Goal: Task Accomplishment & Management: Use online tool/utility

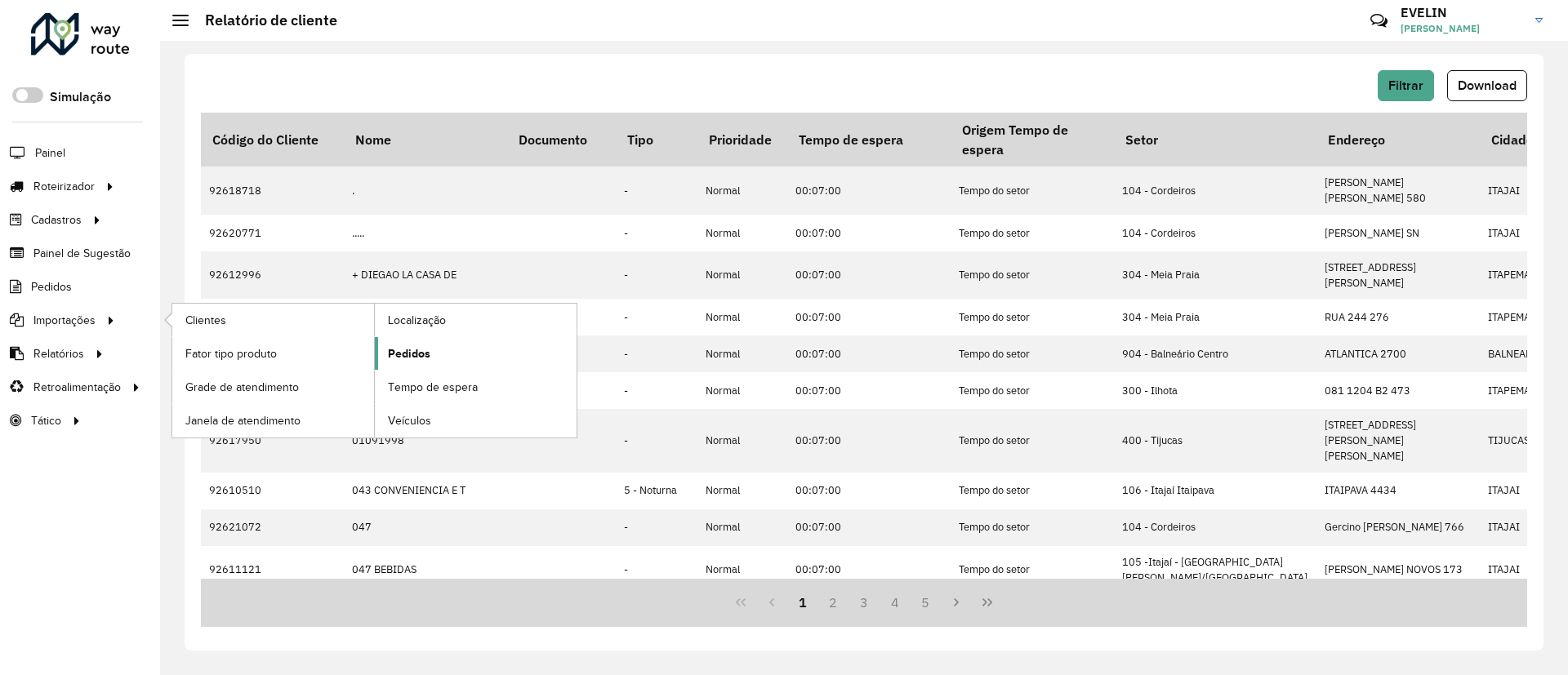
click at [409, 347] on span "Pedidos" at bounding box center [409, 354] width 42 height 17
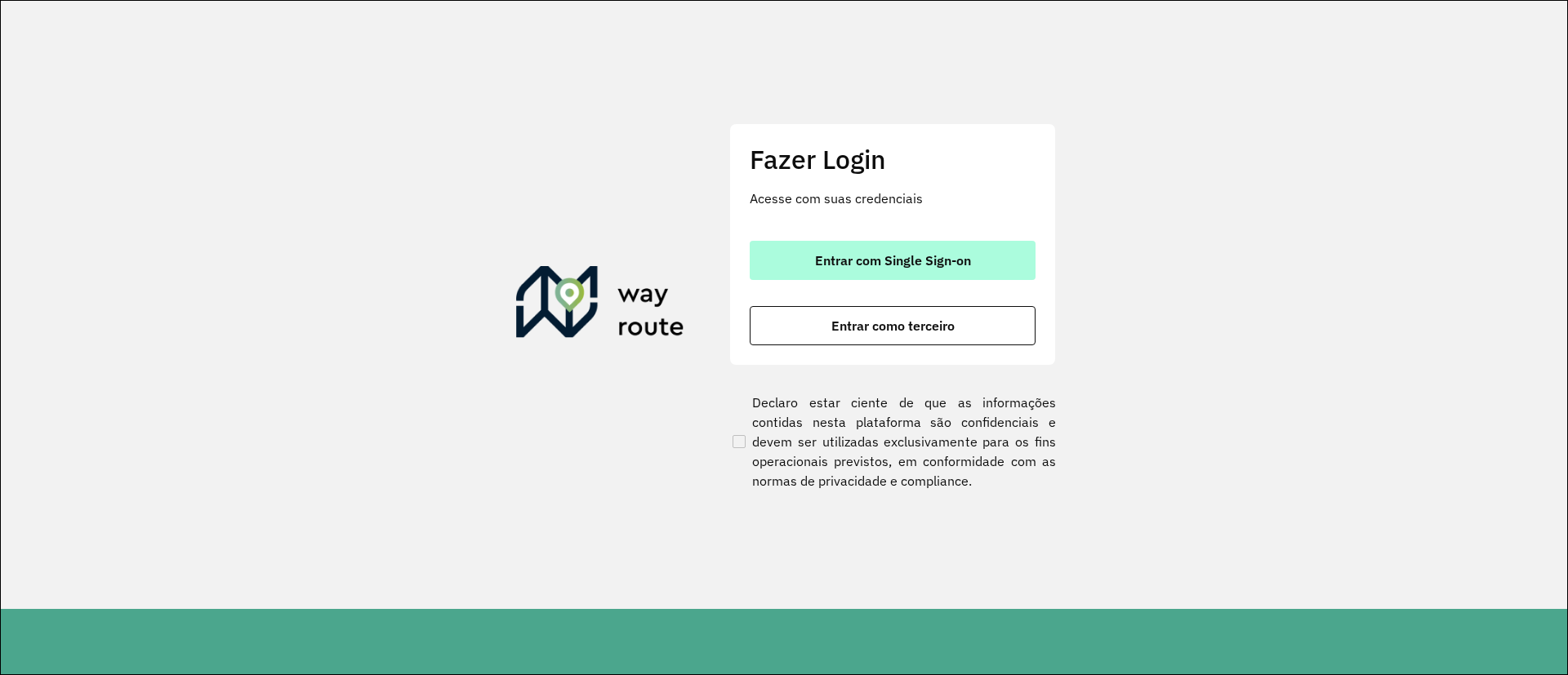
click at [951, 259] on span "Entrar com Single Sign-on" at bounding box center [893, 260] width 156 height 14
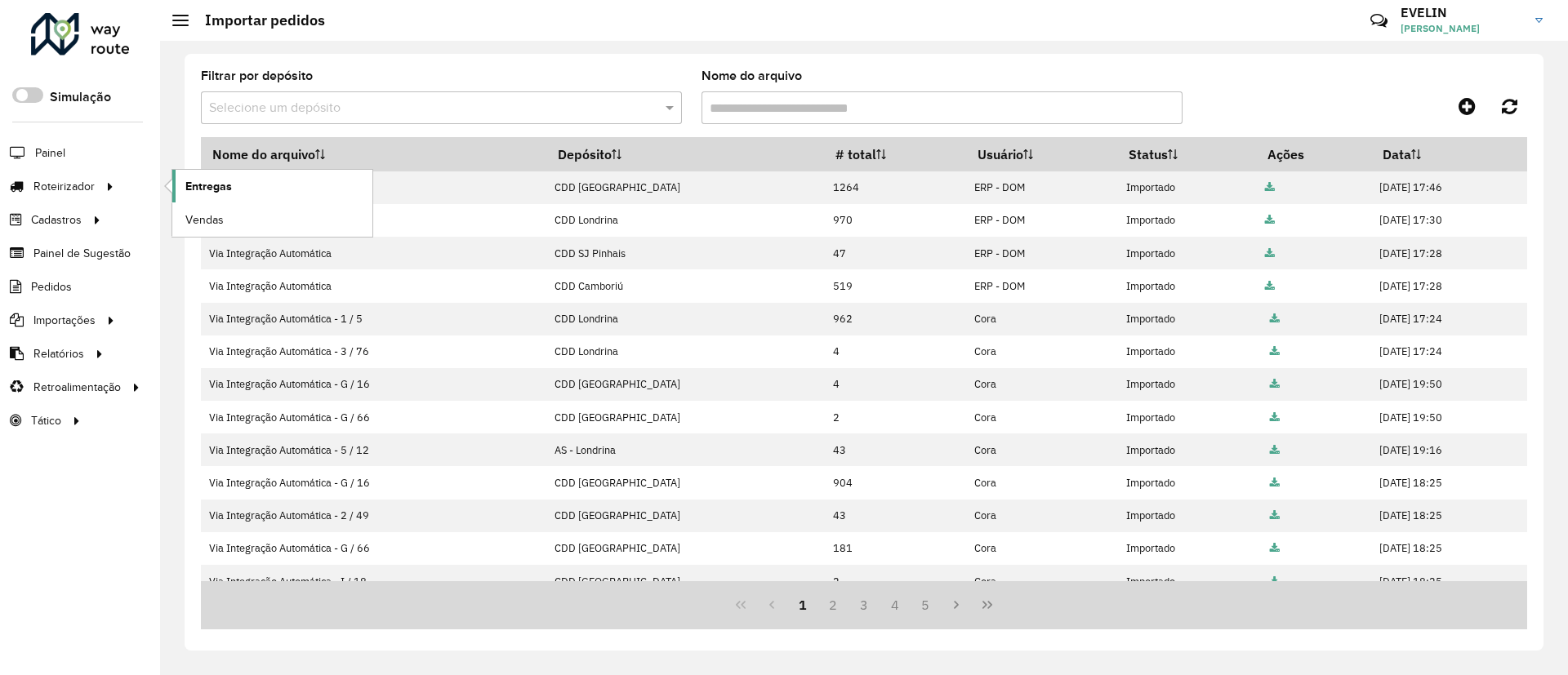
click at [200, 184] on span "Entregas" at bounding box center [209, 186] width 47 height 17
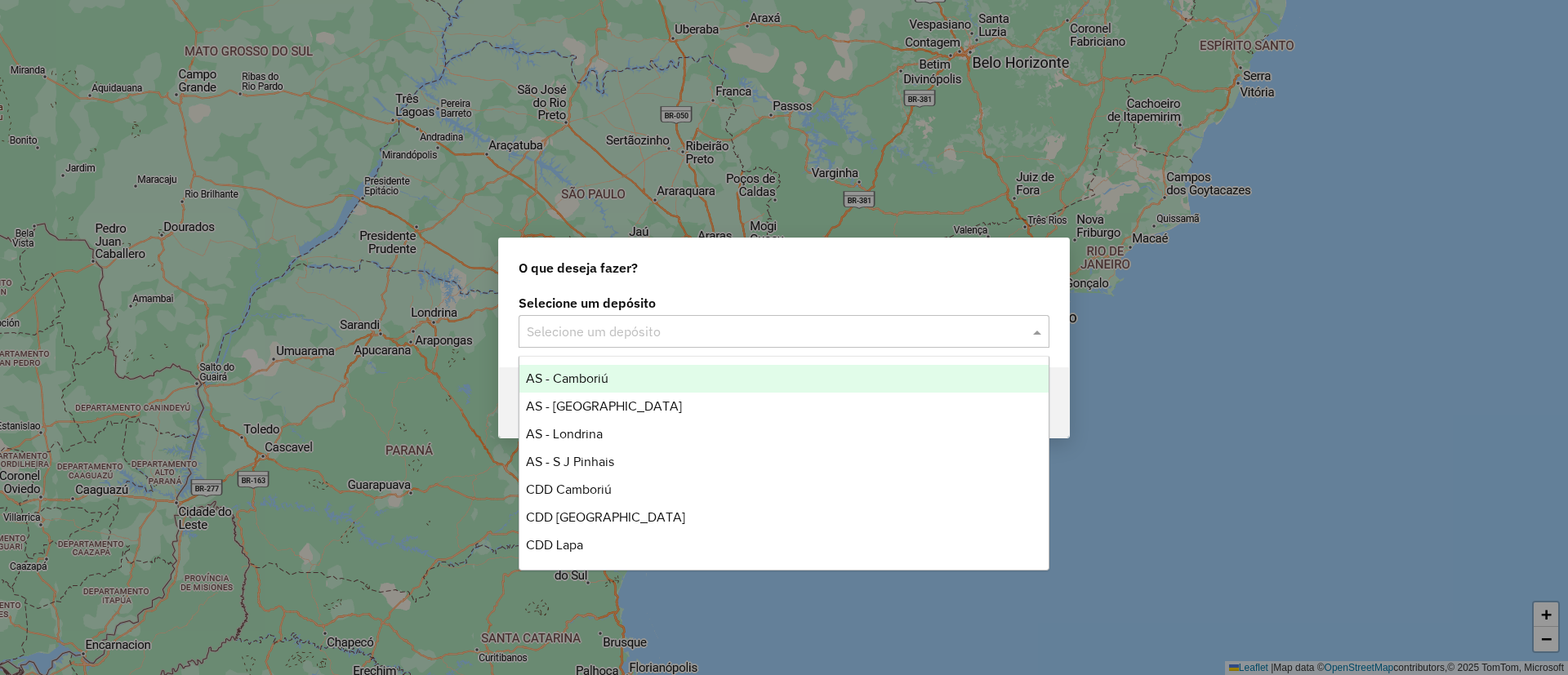
drag, startPoint x: 714, startPoint y: 324, endPoint x: 707, endPoint y: 334, distance: 12.2
click at [713, 325] on input "text" at bounding box center [767, 332] width 482 height 20
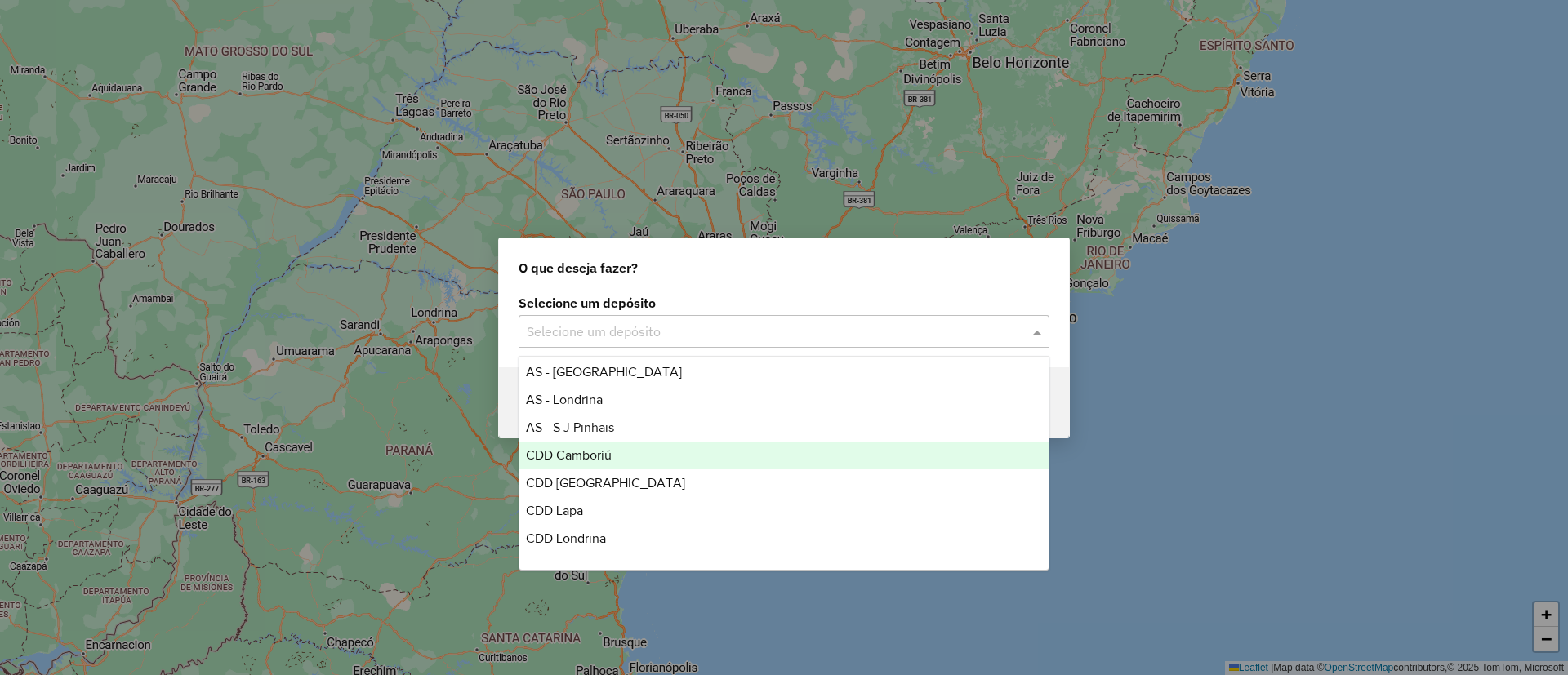
scroll to position [54, 0]
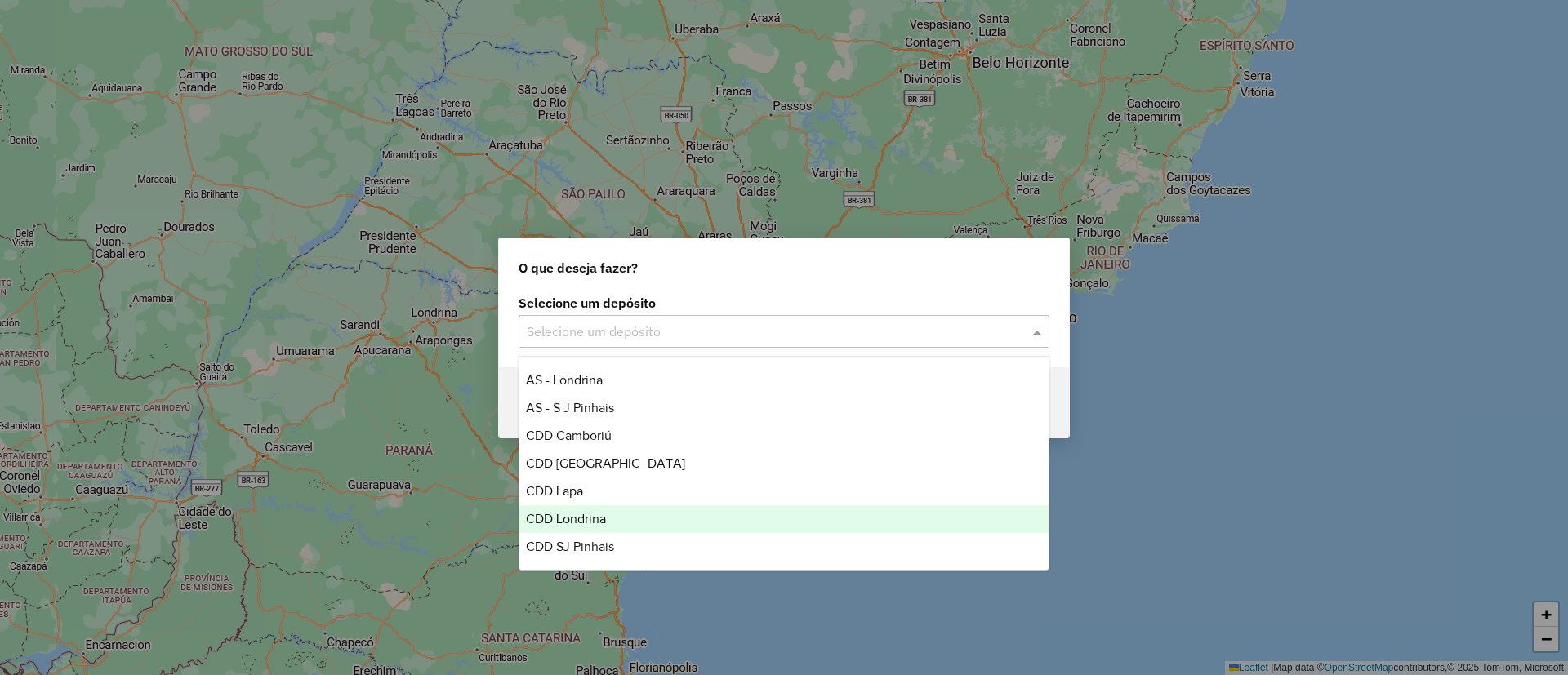
click at [613, 520] on div "CDD Londrina" at bounding box center [784, 518] width 530 height 28
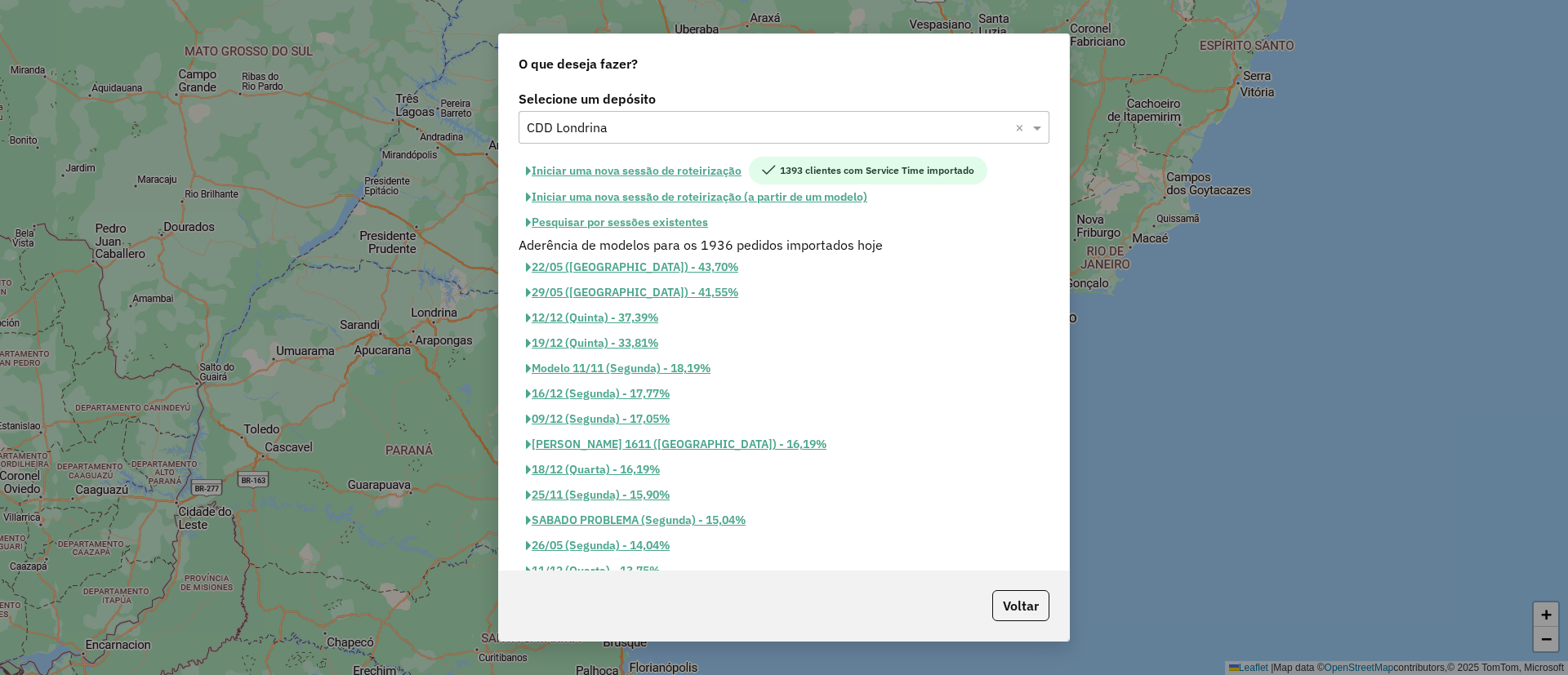
click at [655, 169] on button "Iniciar uma nova sessão de roteirização" at bounding box center [634, 170] width 231 height 28
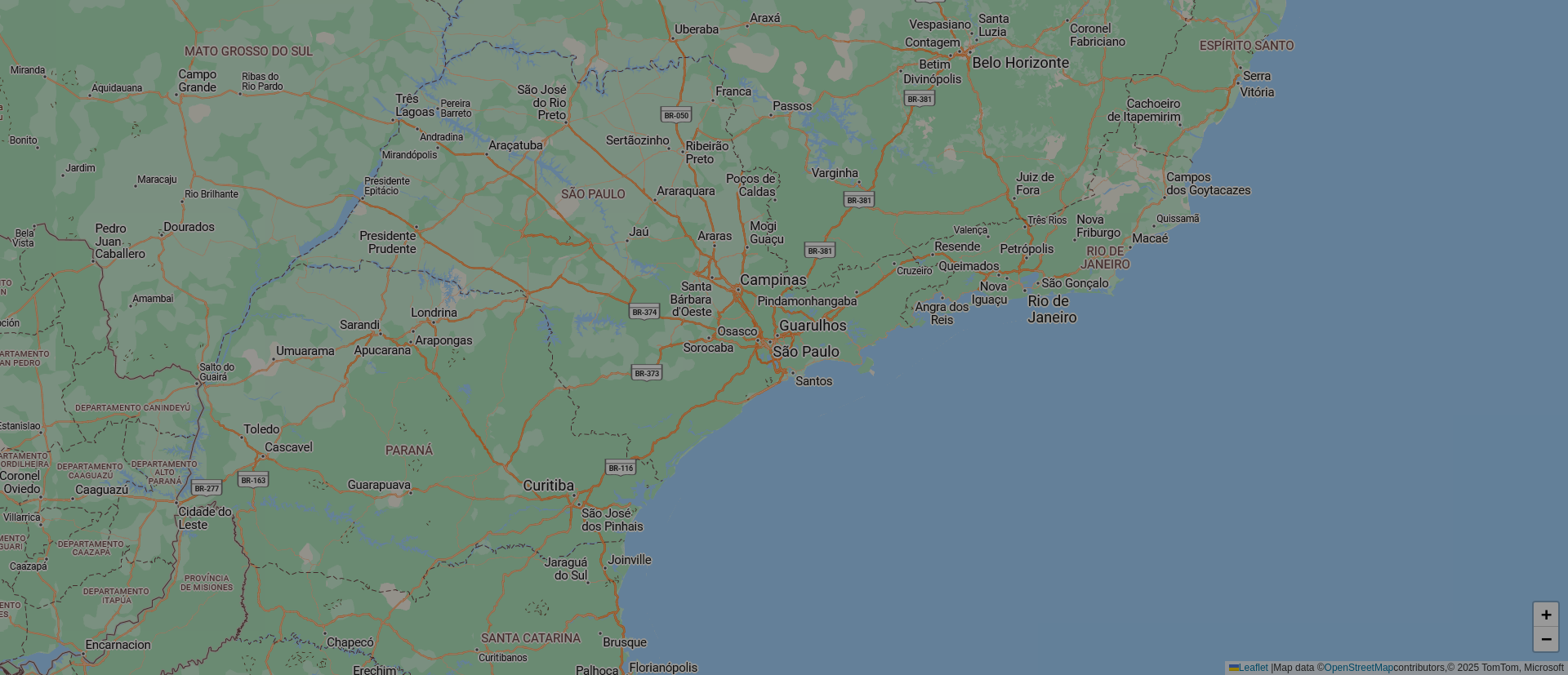
select select "*"
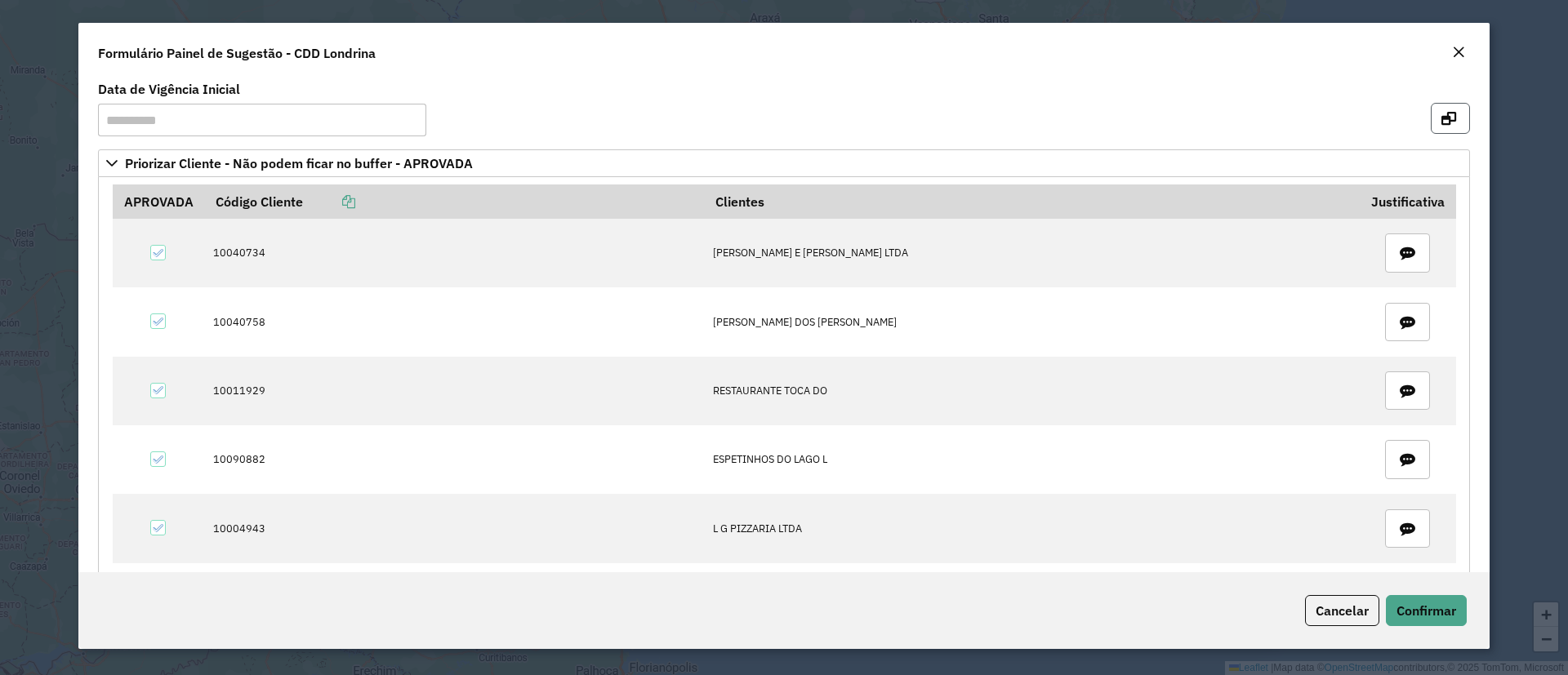
click at [1450, 109] on button "button" at bounding box center [1451, 118] width 40 height 31
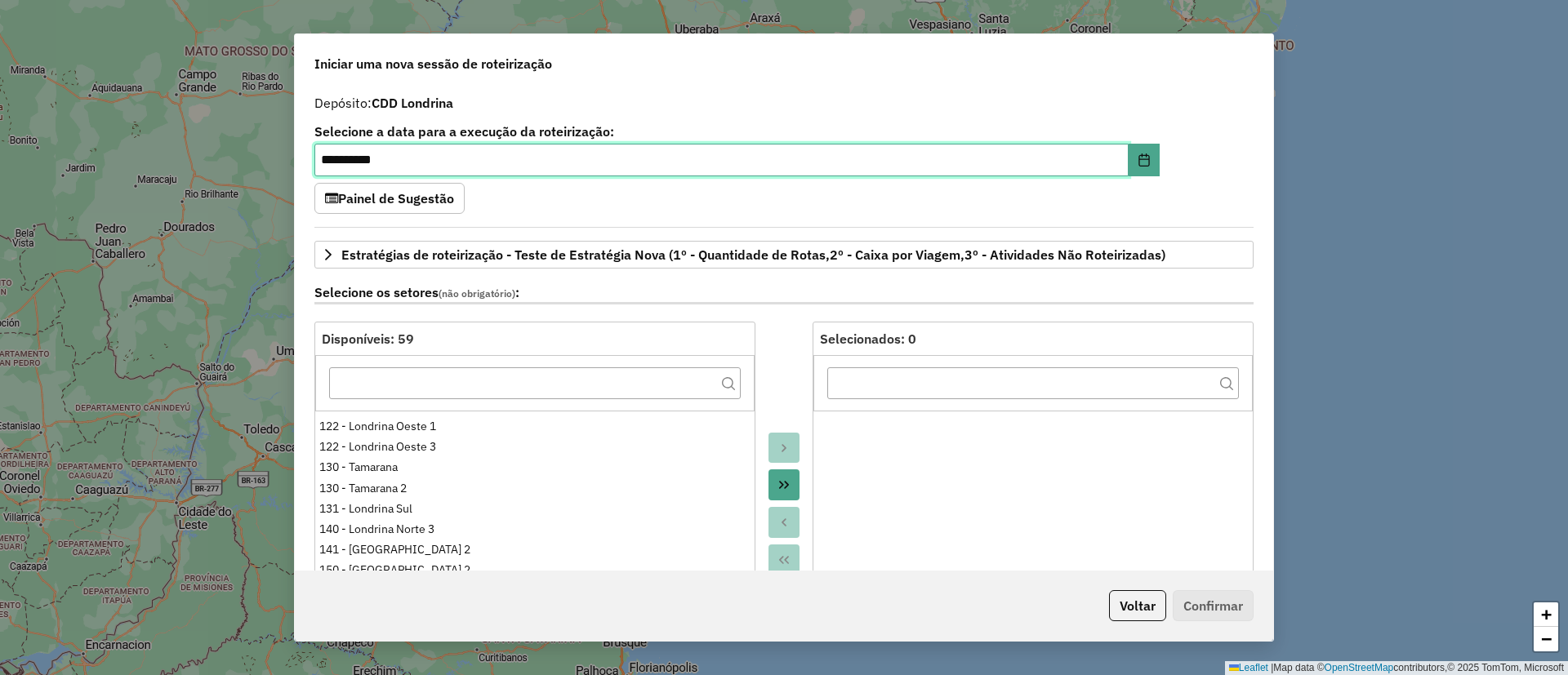
scroll to position [122, 0]
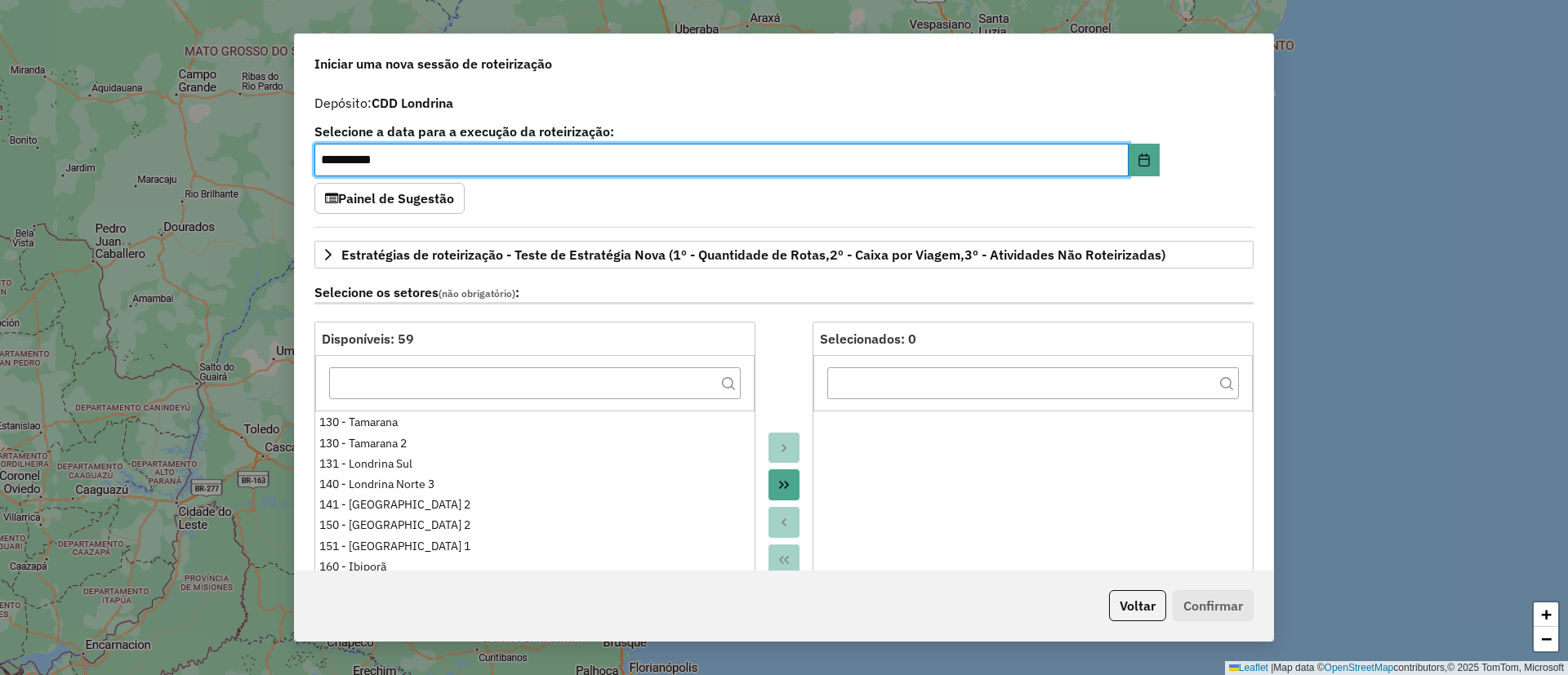
click at [779, 482] on icon "Move All to Target" at bounding box center [784, 484] width 10 height 8
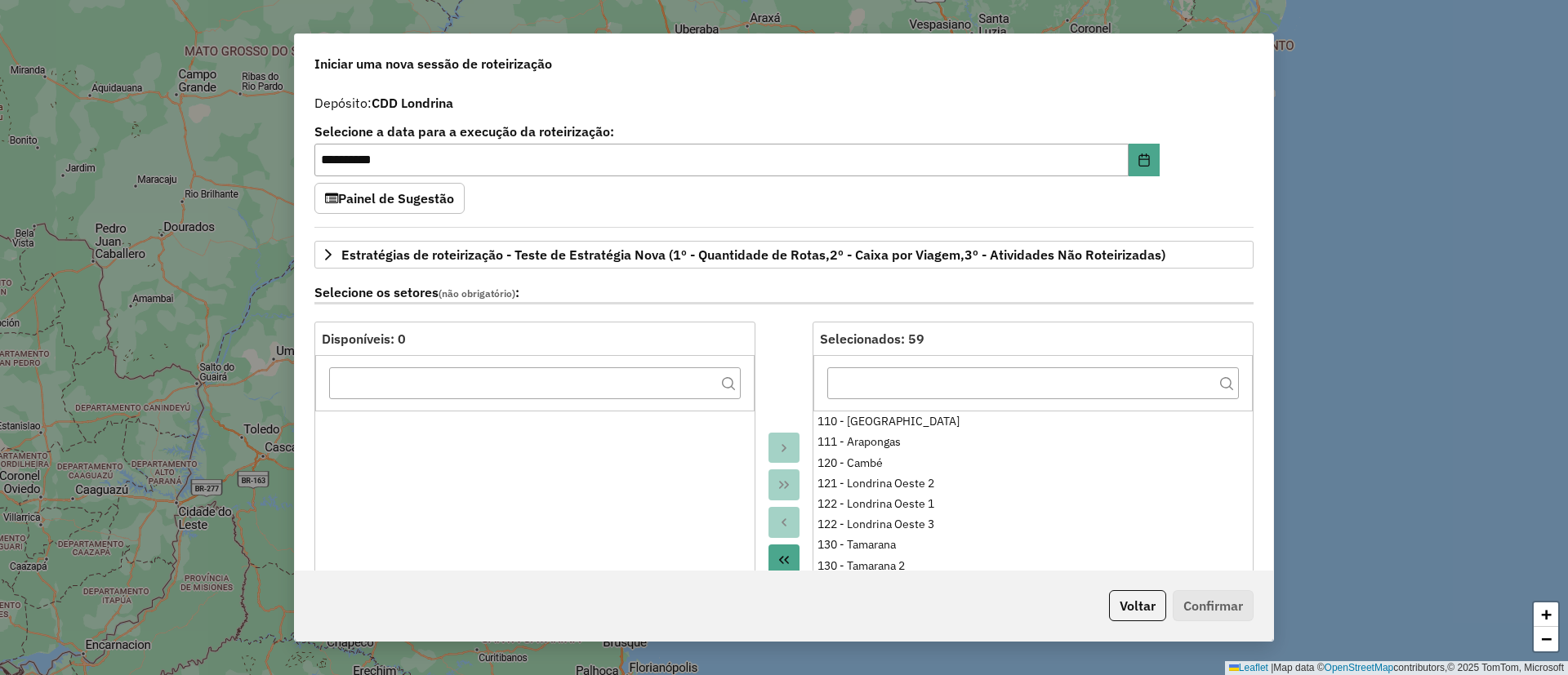
scroll to position [490, 0]
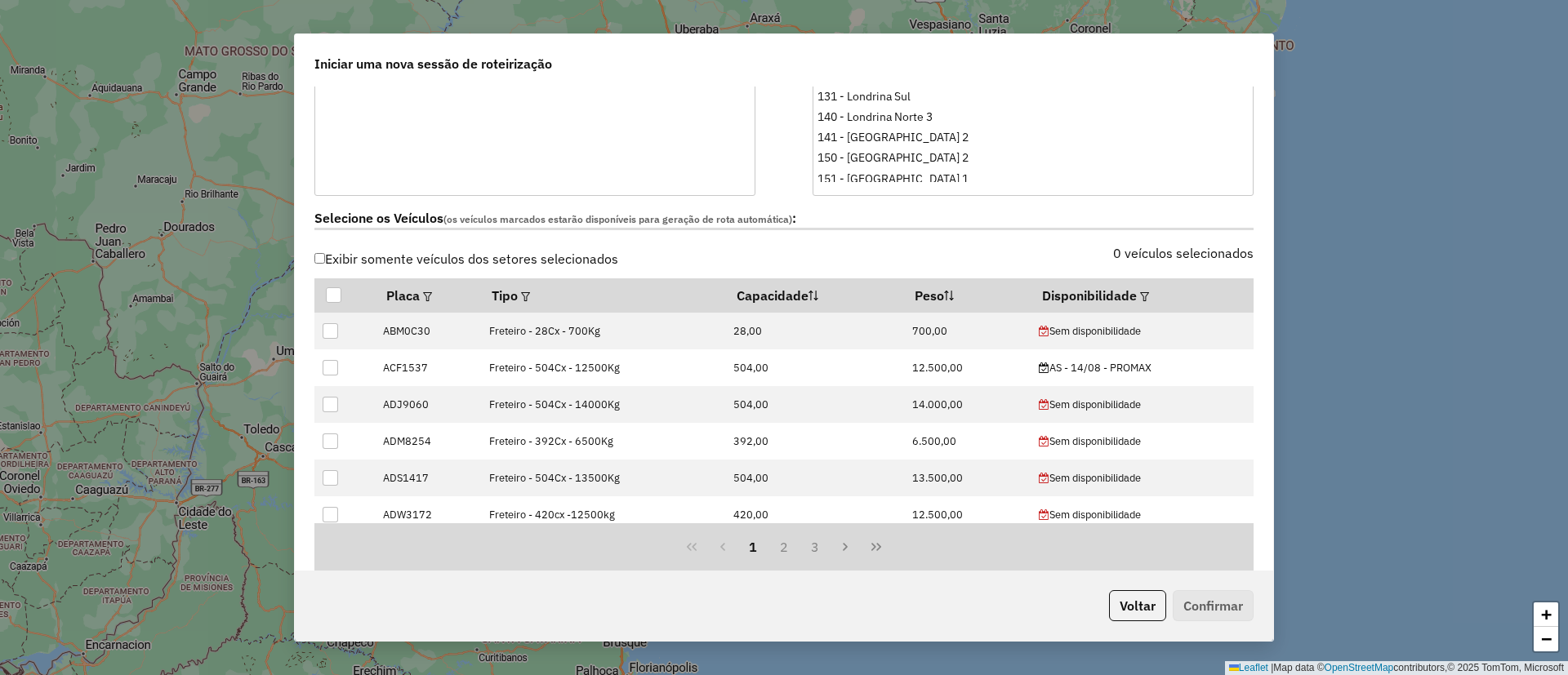
click at [1178, 256] on label "0 veículos selecionados" at bounding box center [1183, 253] width 140 height 20
click at [1191, 248] on label "0 veículos selecionados" at bounding box center [1183, 253] width 140 height 20
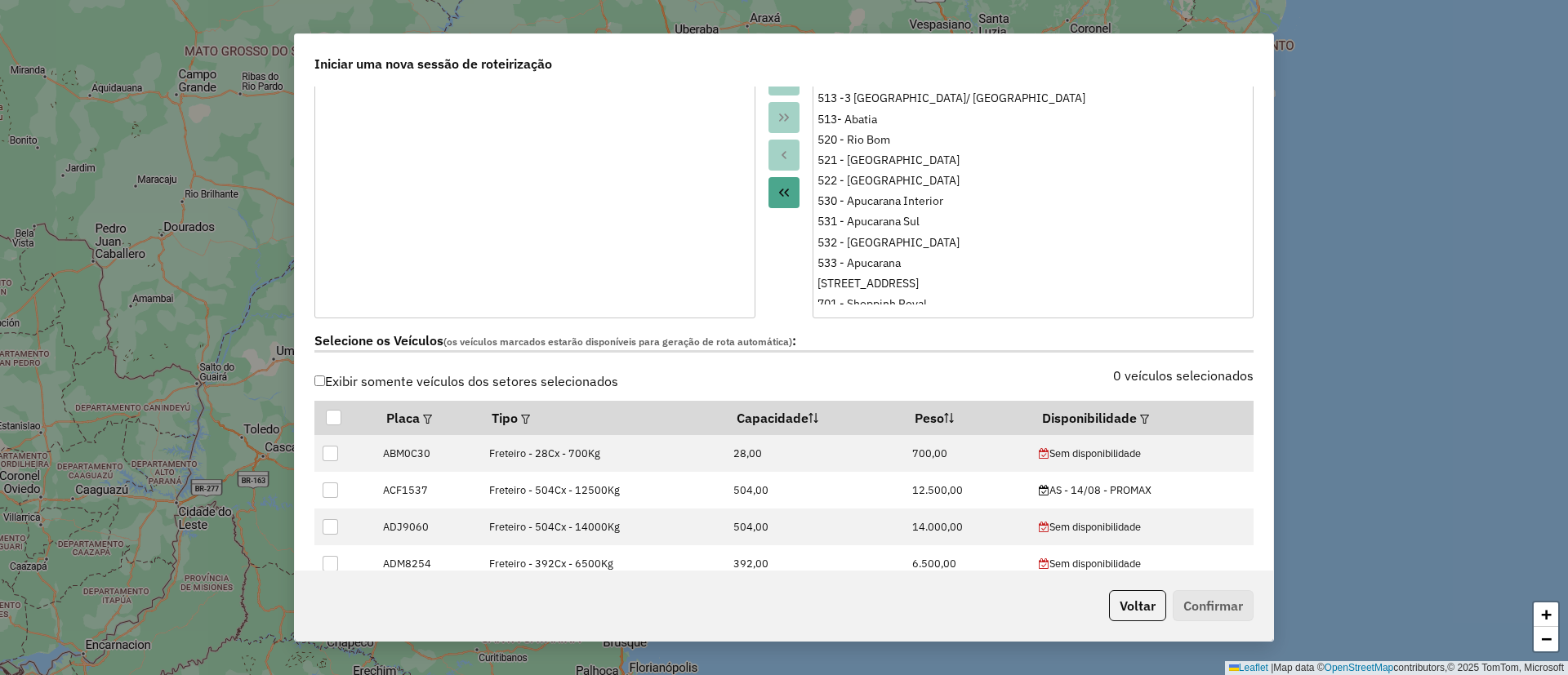
scroll to position [612, 0]
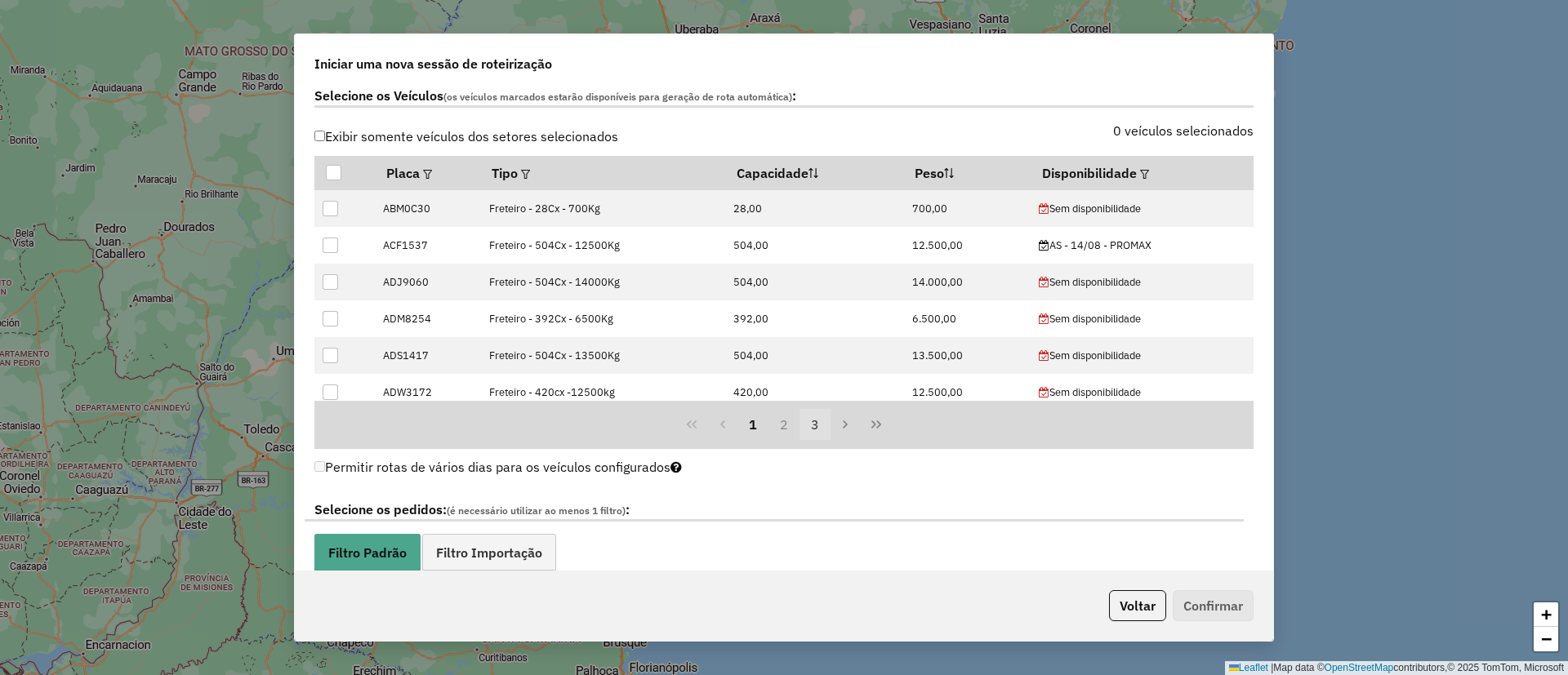
drag, startPoint x: 782, startPoint y: 430, endPoint x: 802, endPoint y: 430, distance: 20.0
click at [783, 431] on button "2" at bounding box center [784, 424] width 31 height 31
click at [811, 429] on button "3" at bounding box center [815, 424] width 31 height 31
click at [335, 167] on div at bounding box center [333, 172] width 15 height 15
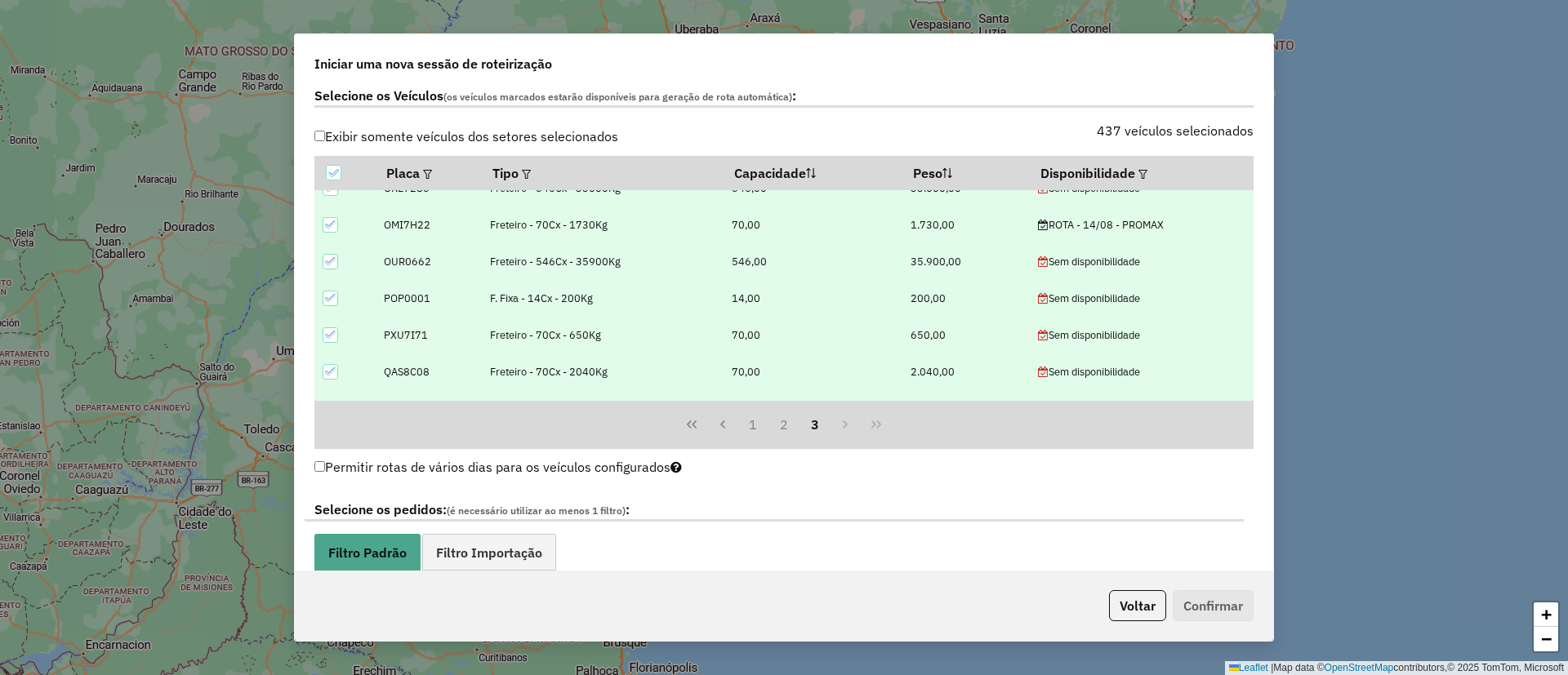
scroll to position [245, 0]
click at [1134, 592] on button "Voltar" at bounding box center [1137, 606] width 57 height 31
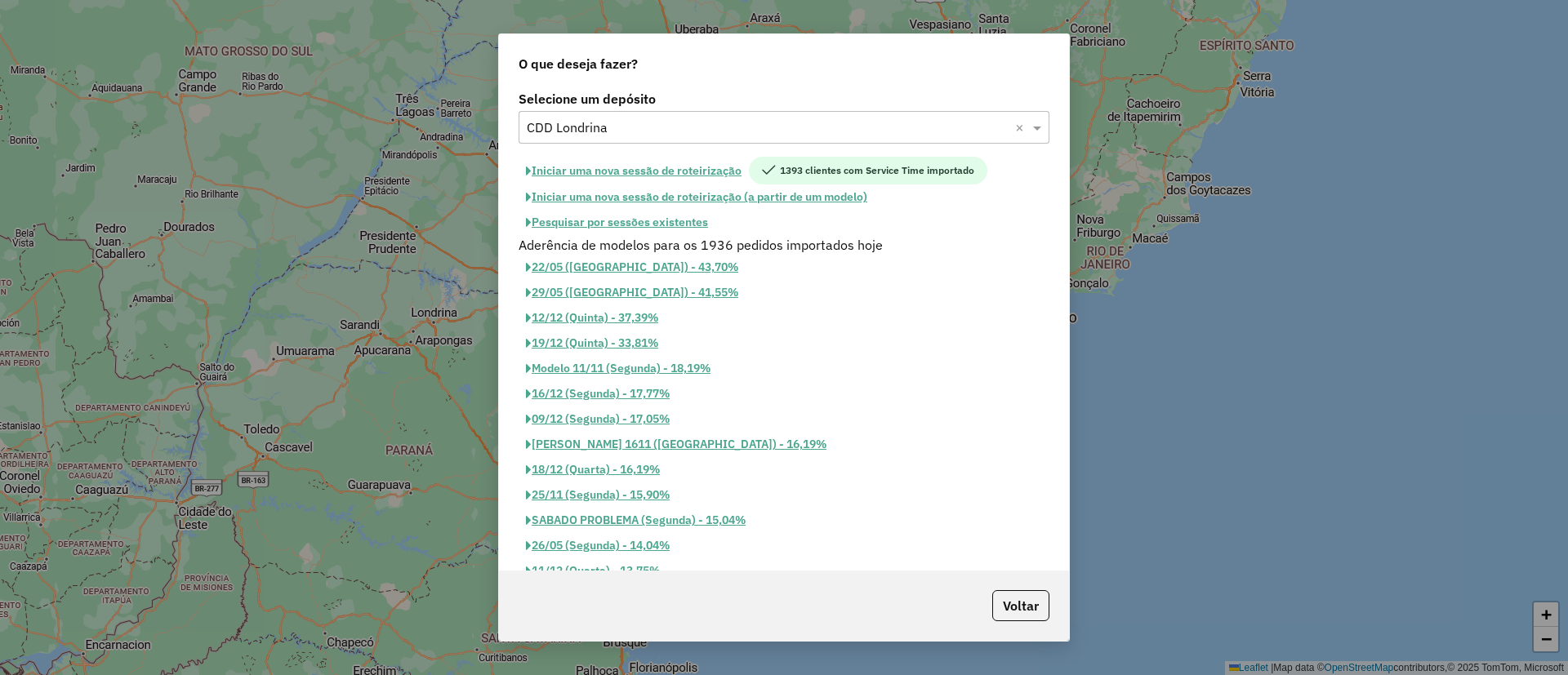
scroll to position [581, 0]
click at [650, 168] on button "Iniciar uma nova sessão de roteirização" at bounding box center [634, 170] width 231 height 28
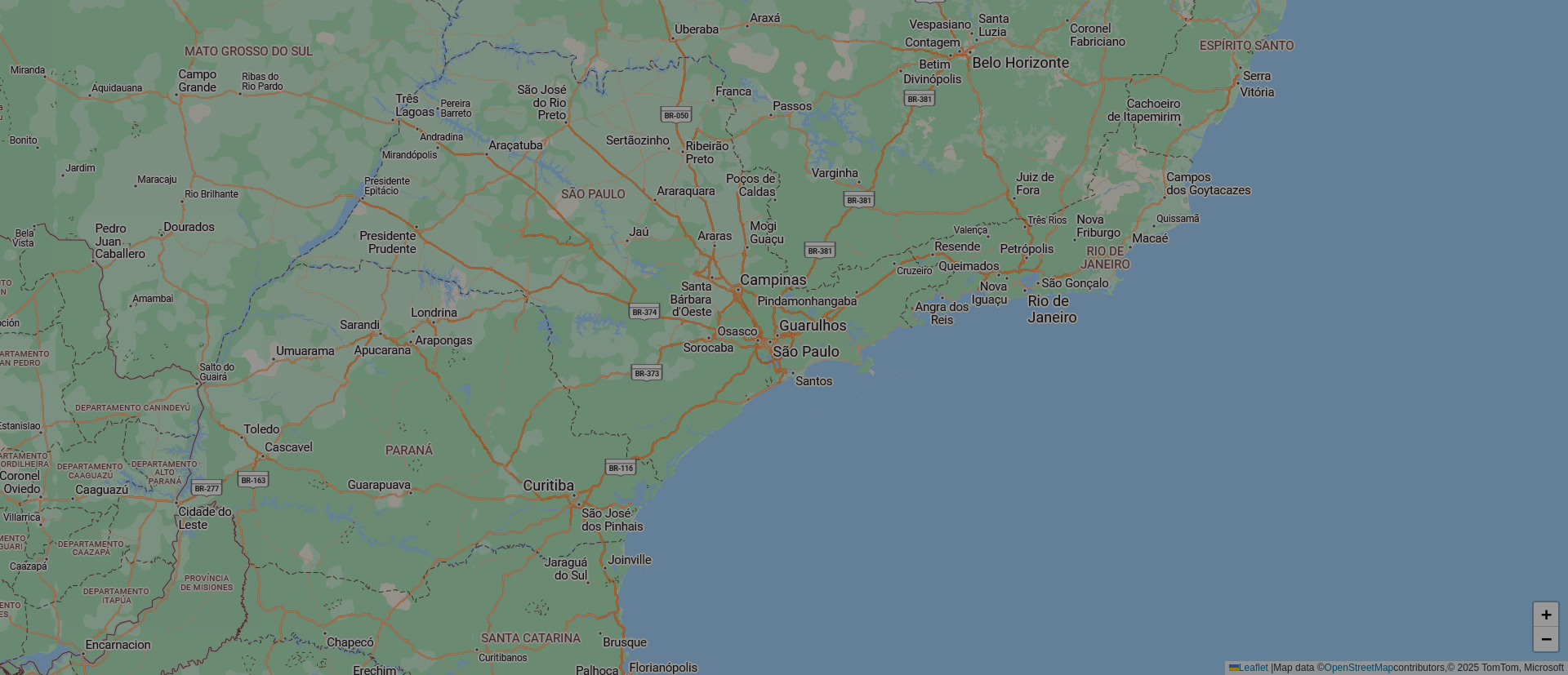
select select "*"
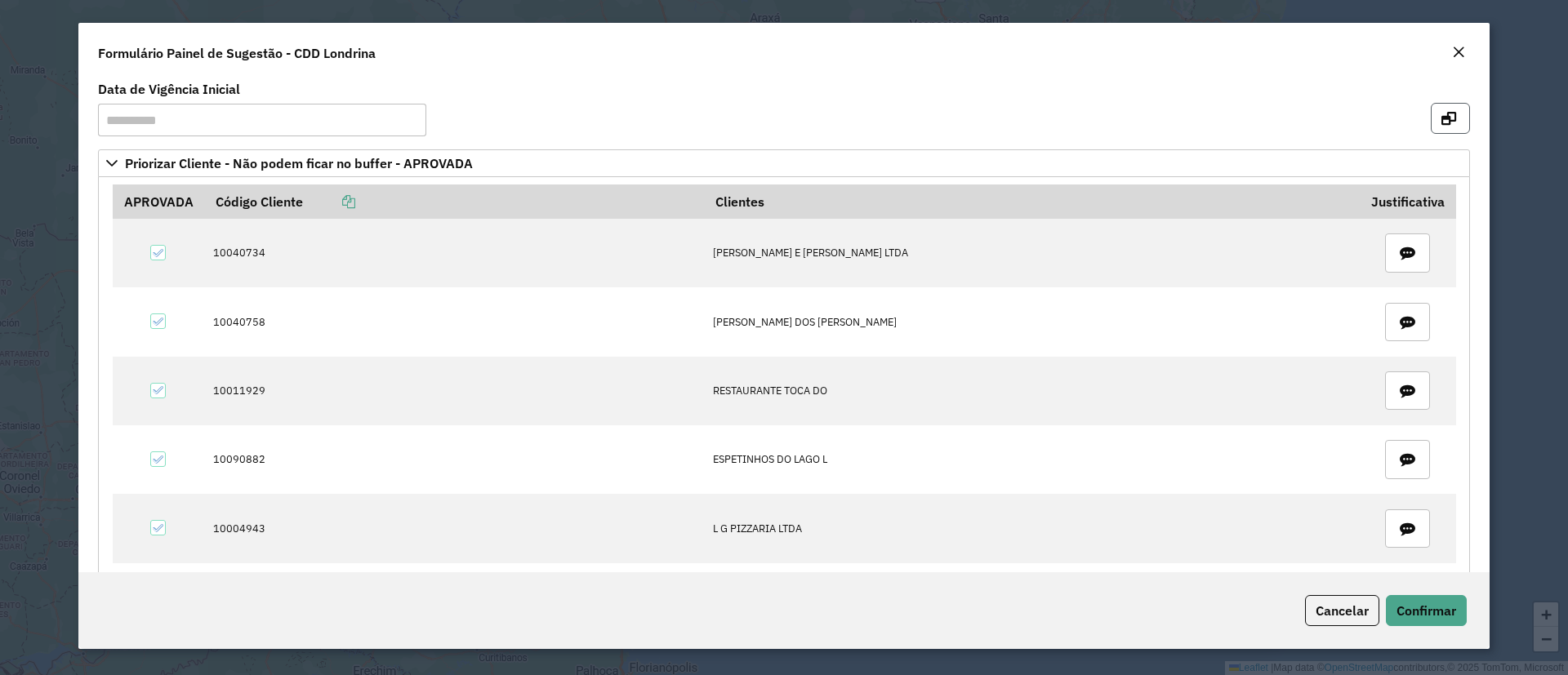
click at [1432, 122] on button "button" at bounding box center [1451, 118] width 40 height 31
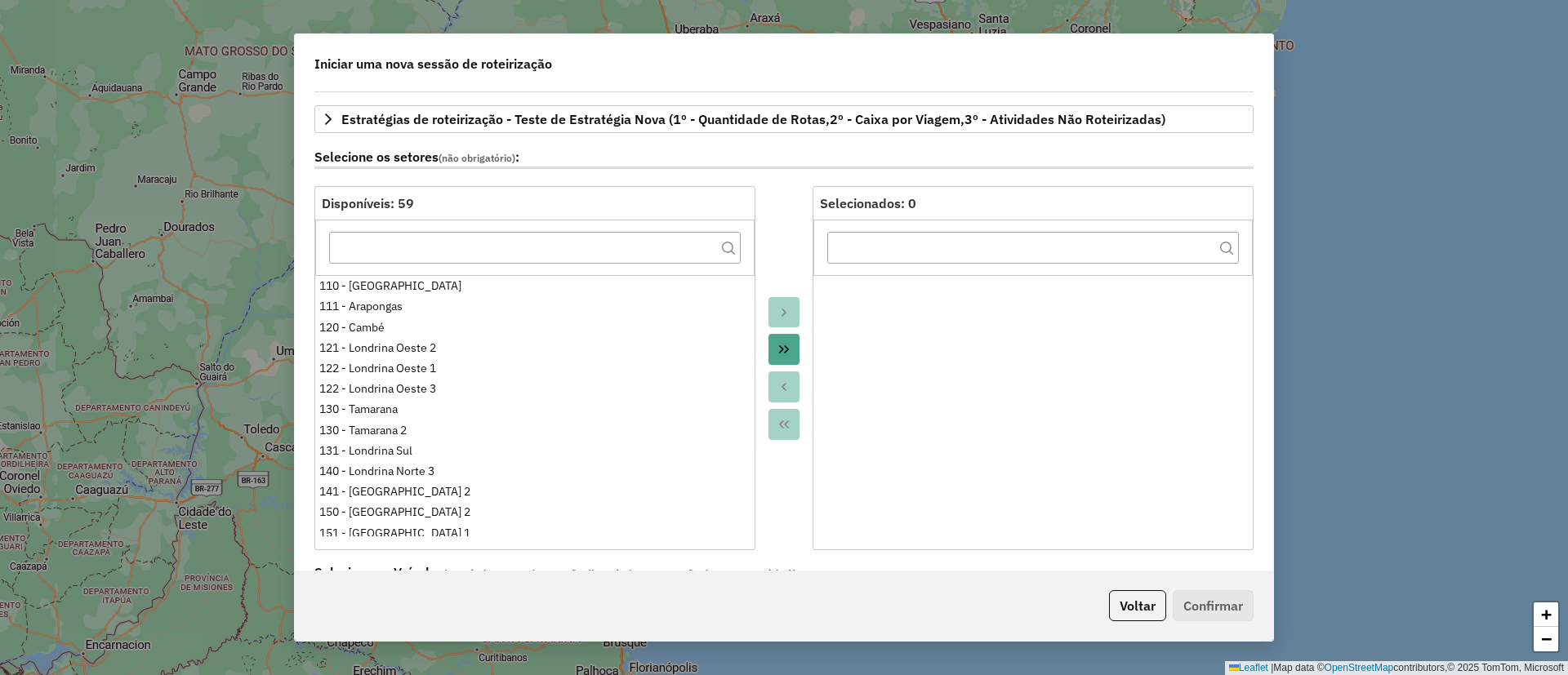
scroll to position [245, 0]
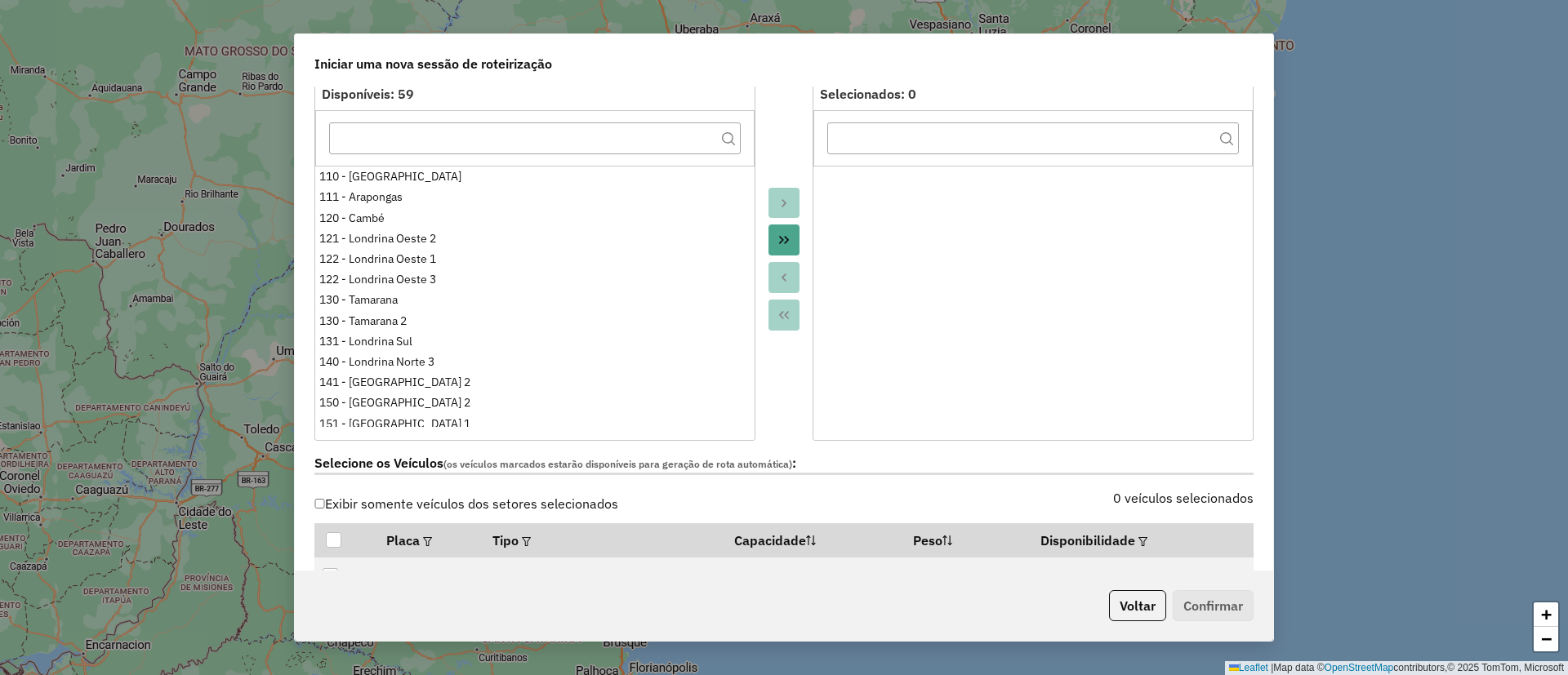
click at [784, 244] on icon "Move All to Target" at bounding box center [784, 239] width 14 height 14
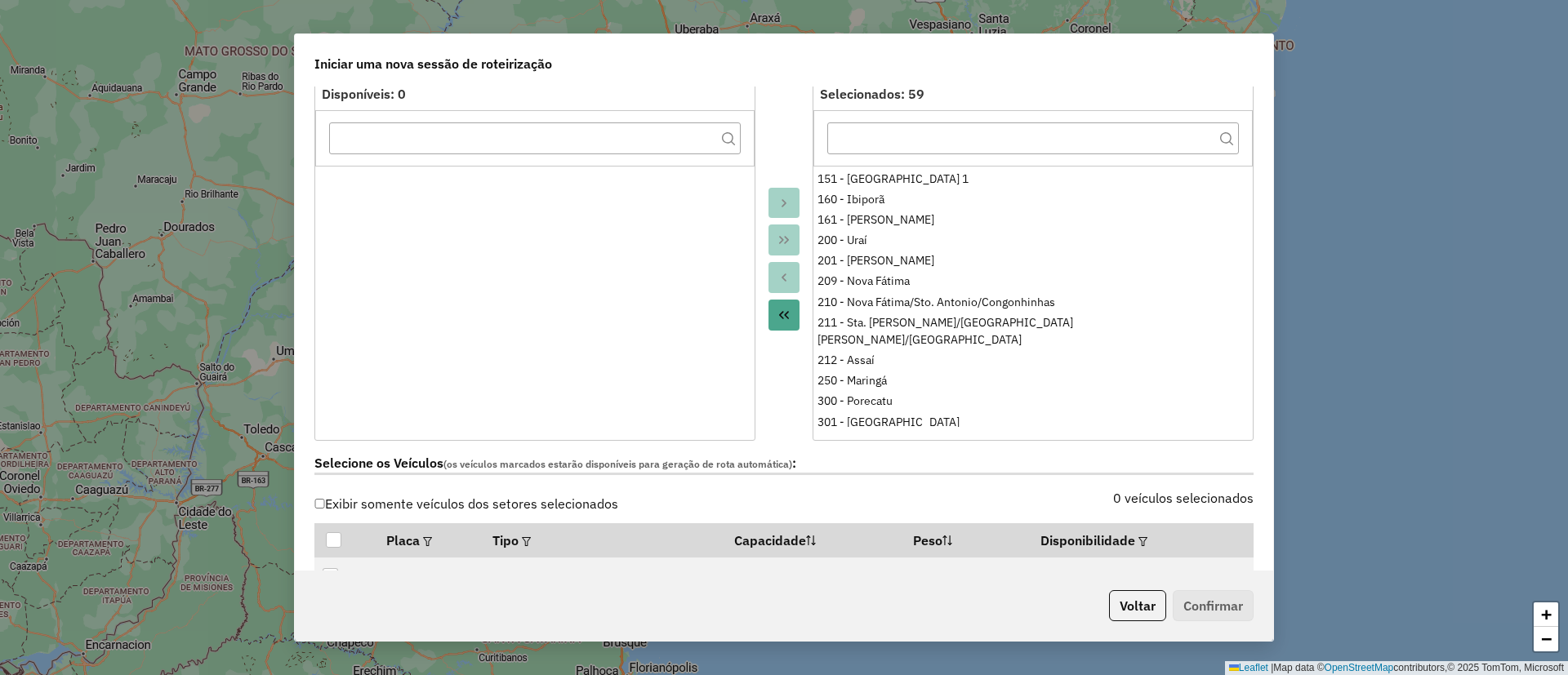
scroll to position [367, 0]
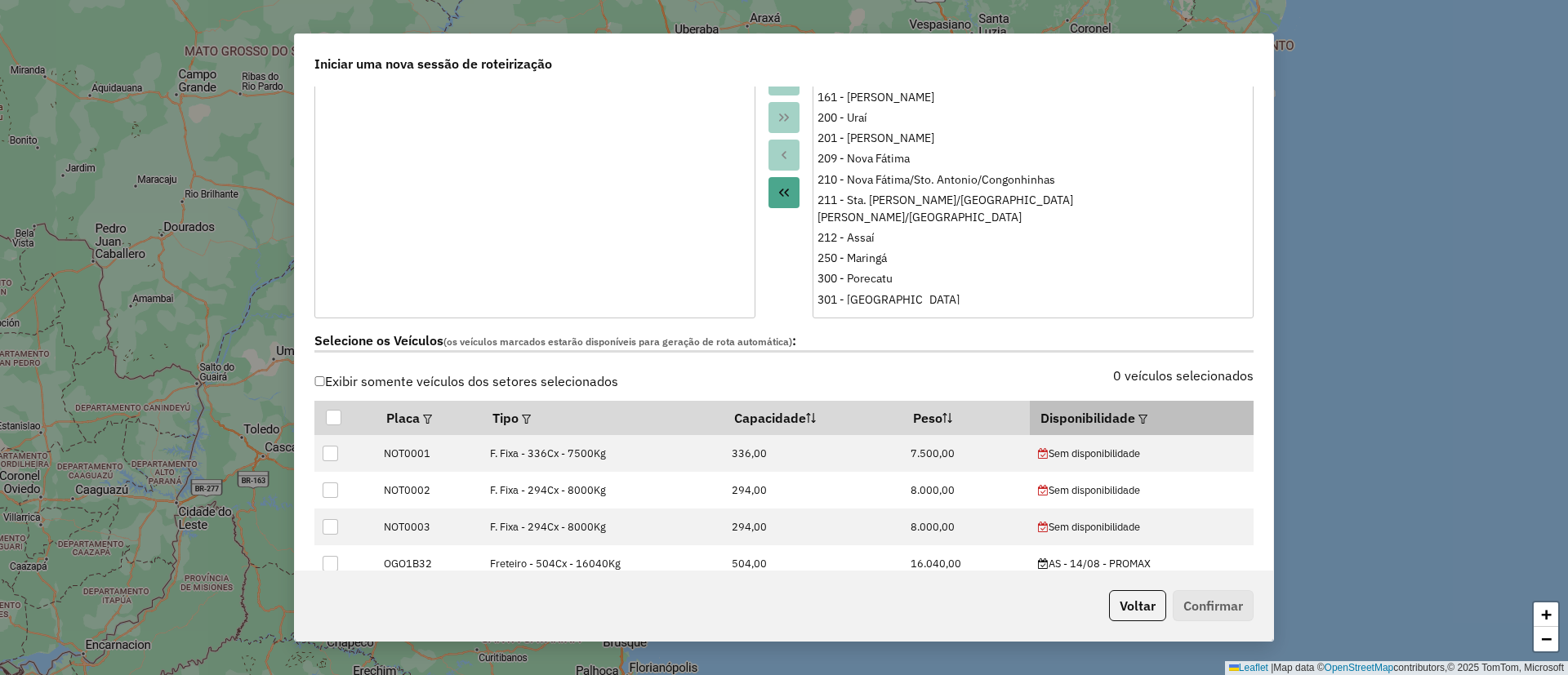
click at [1138, 418] on em at bounding box center [1143, 419] width 9 height 9
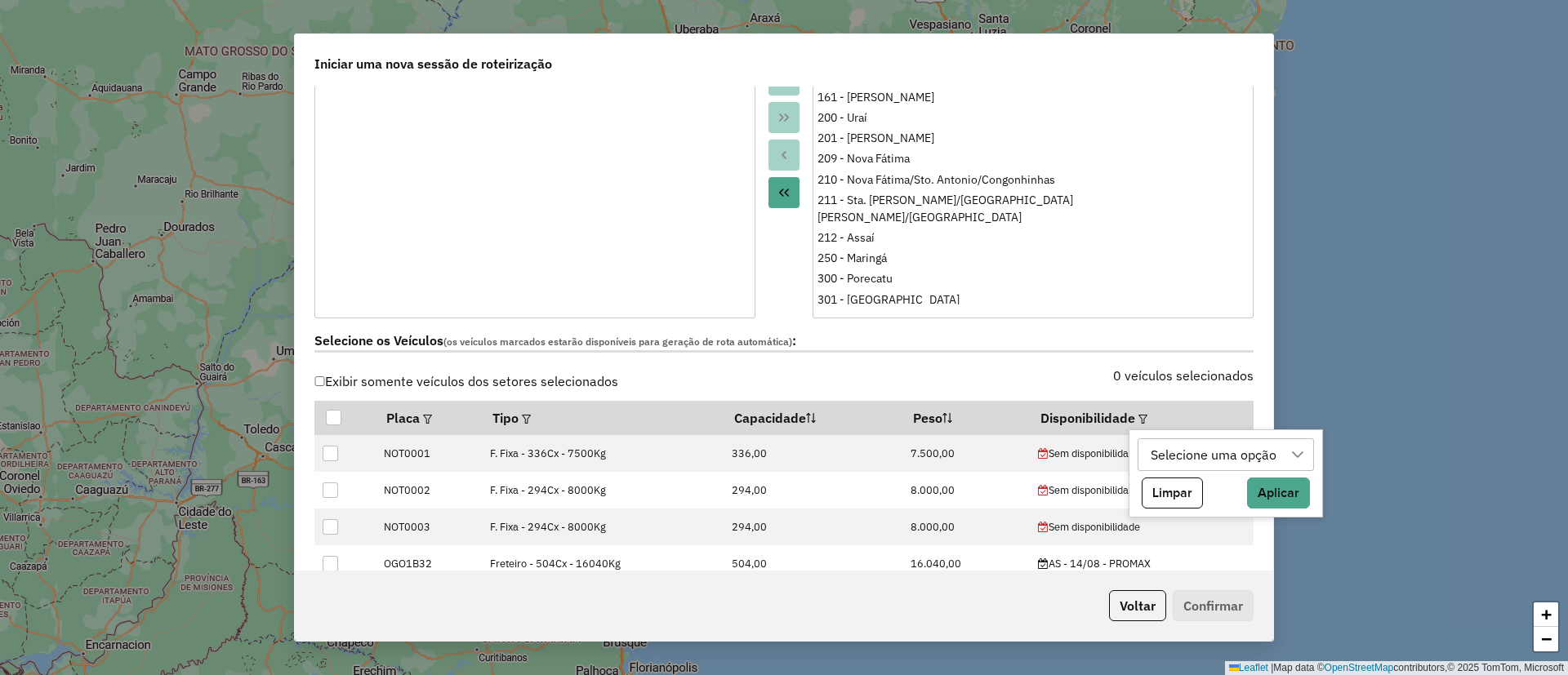
click at [1164, 445] on div "Selecione uma opção" at bounding box center [1213, 454] width 137 height 31
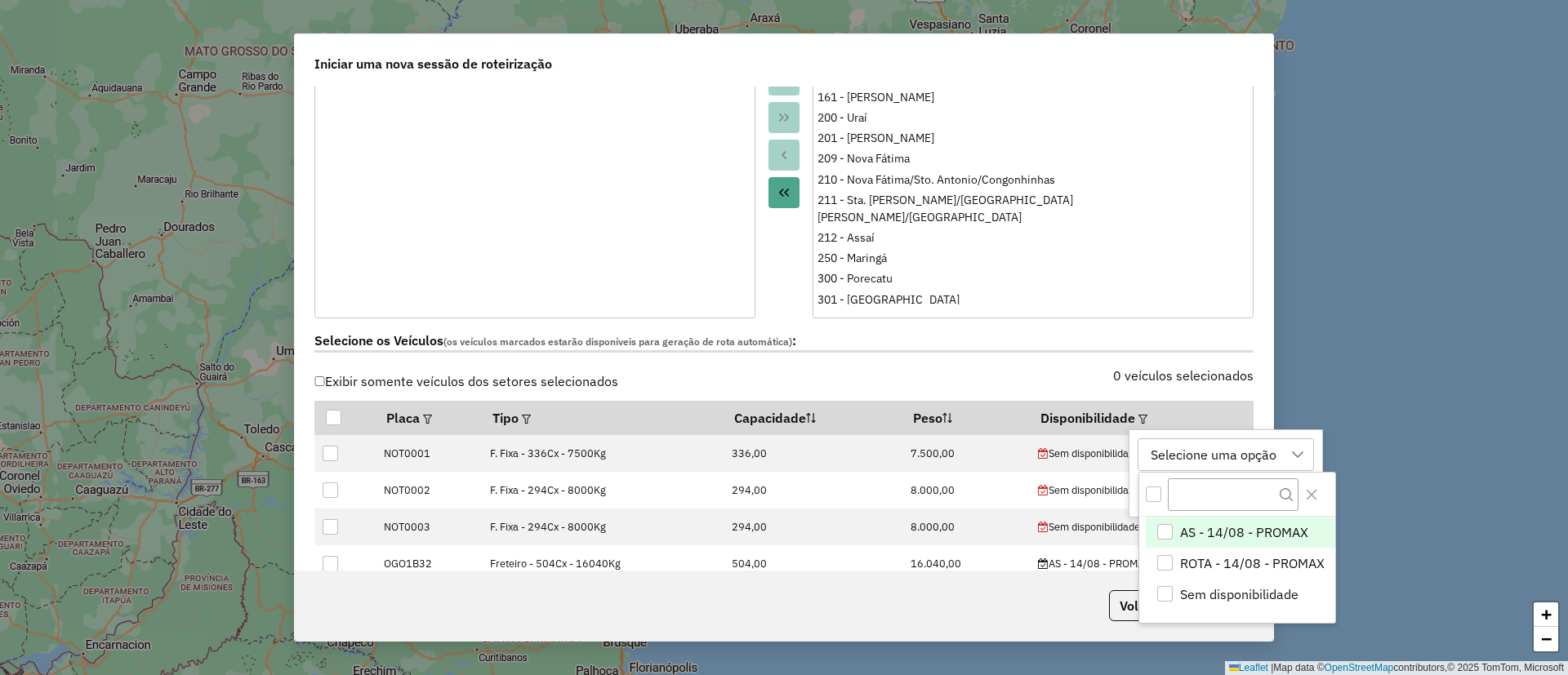
scroll to position [13, 75]
click at [1203, 555] on span "ROTA - 14/08 - PROMAX" at bounding box center [1252, 563] width 144 height 20
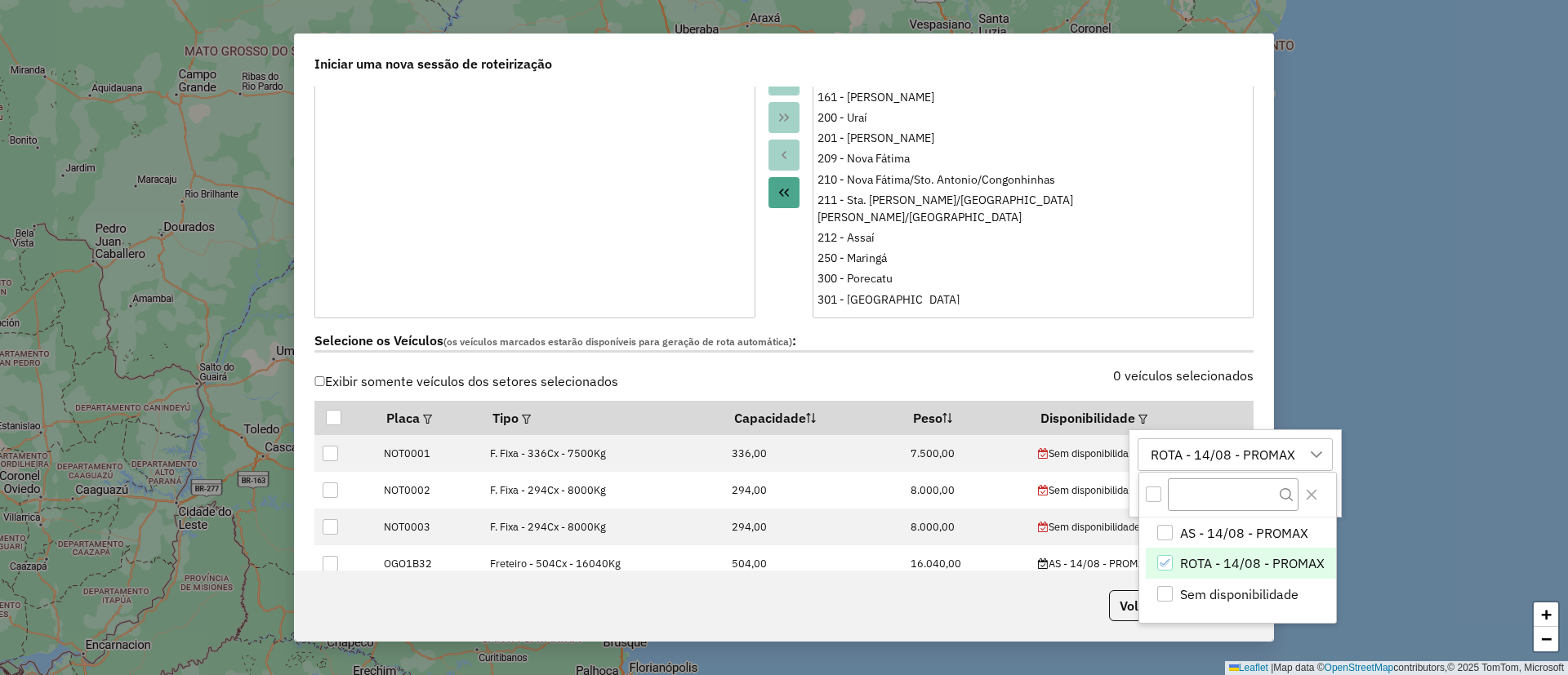
click at [1440, 518] on div "**********" at bounding box center [784, 338] width 1568 height 675
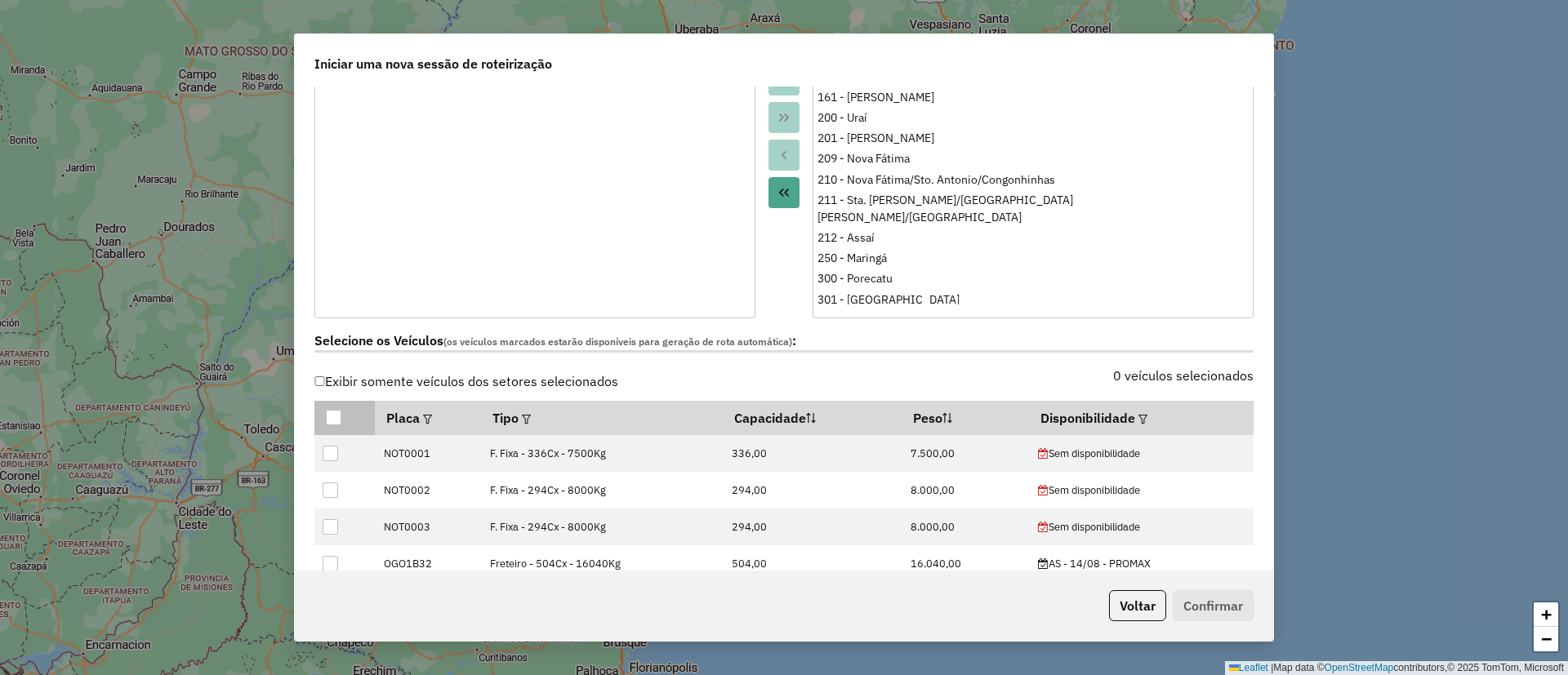
click at [337, 410] on div at bounding box center [333, 417] width 15 height 15
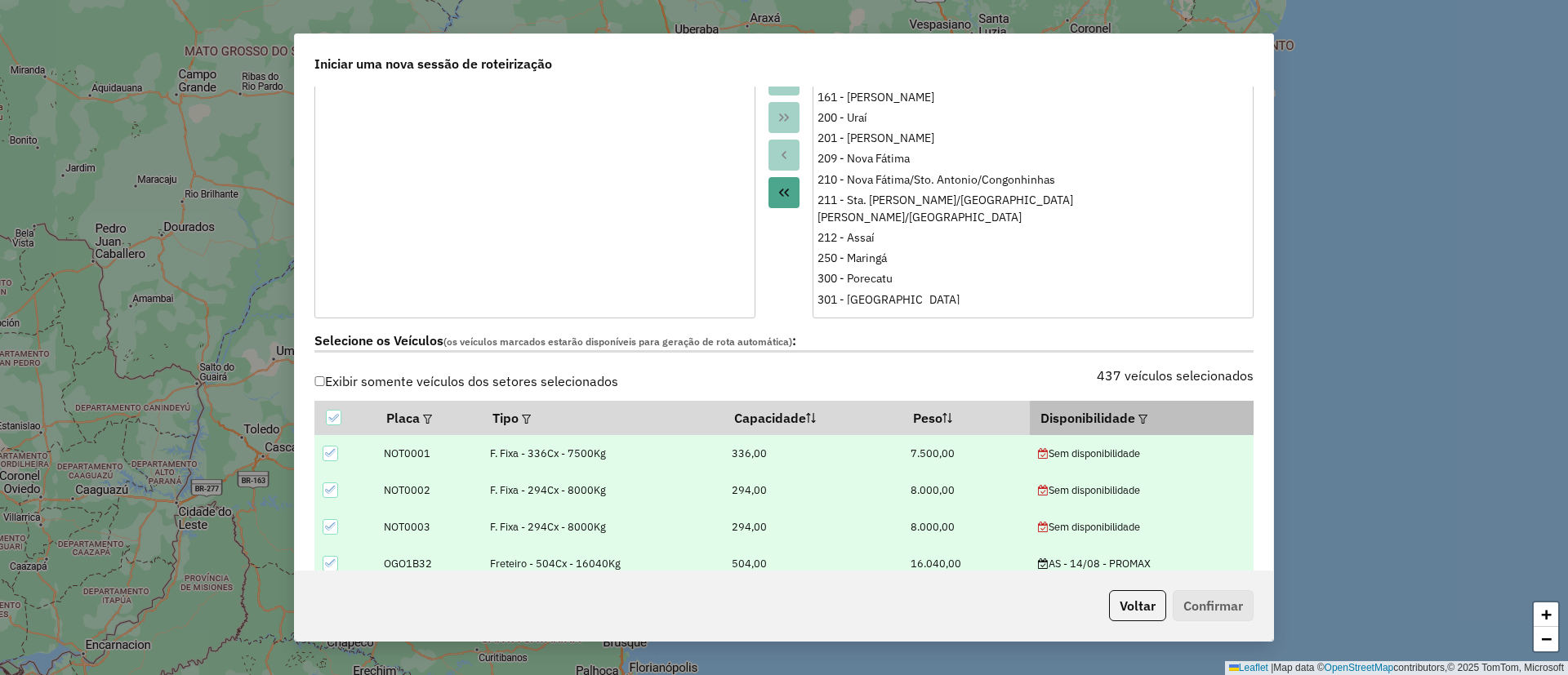
click at [1083, 423] on th "Disponibilidade" at bounding box center [1141, 418] width 223 height 34
click at [1135, 421] on div at bounding box center [1141, 418] width 13 height 20
click at [1138, 418] on em at bounding box center [1143, 419] width 9 height 9
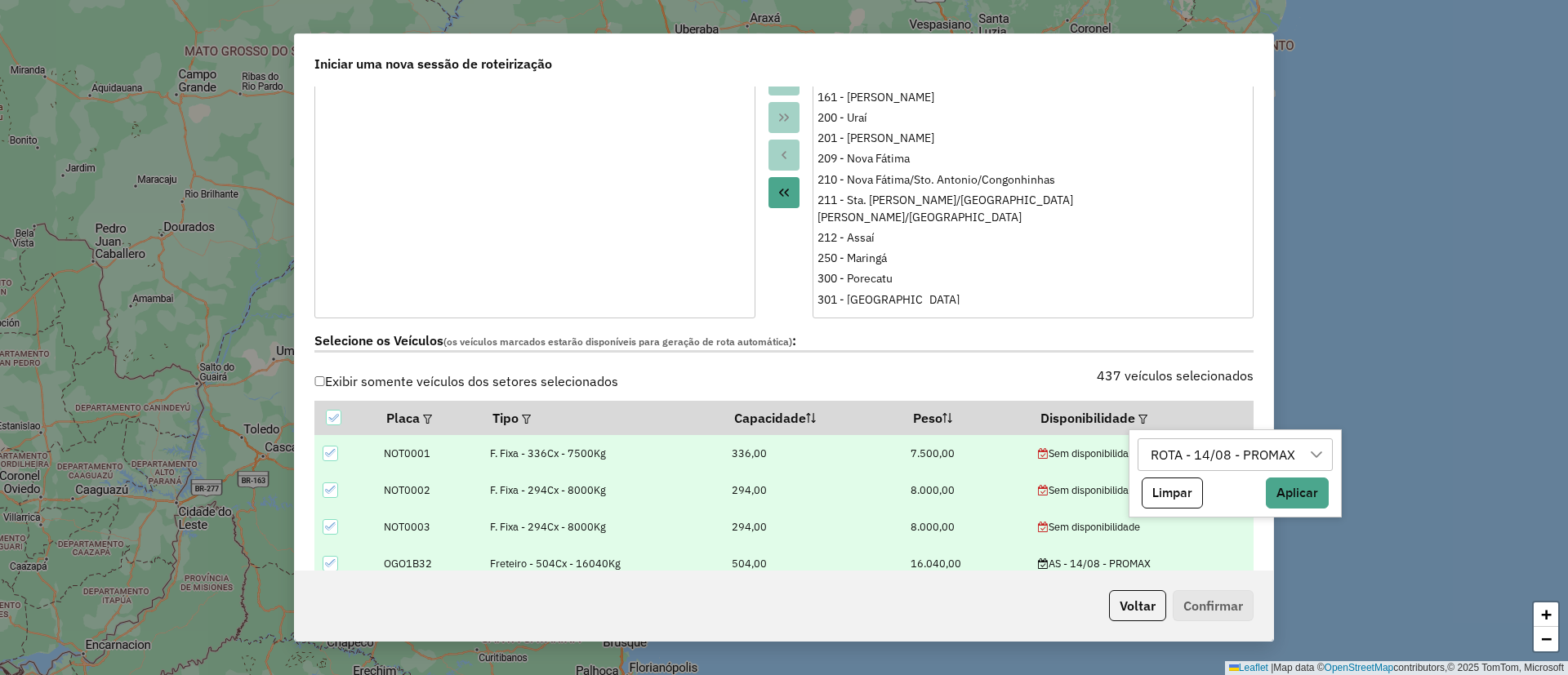
click at [1188, 461] on div "ROTA - 14/08 - PROMAX" at bounding box center [1222, 454] width 156 height 31
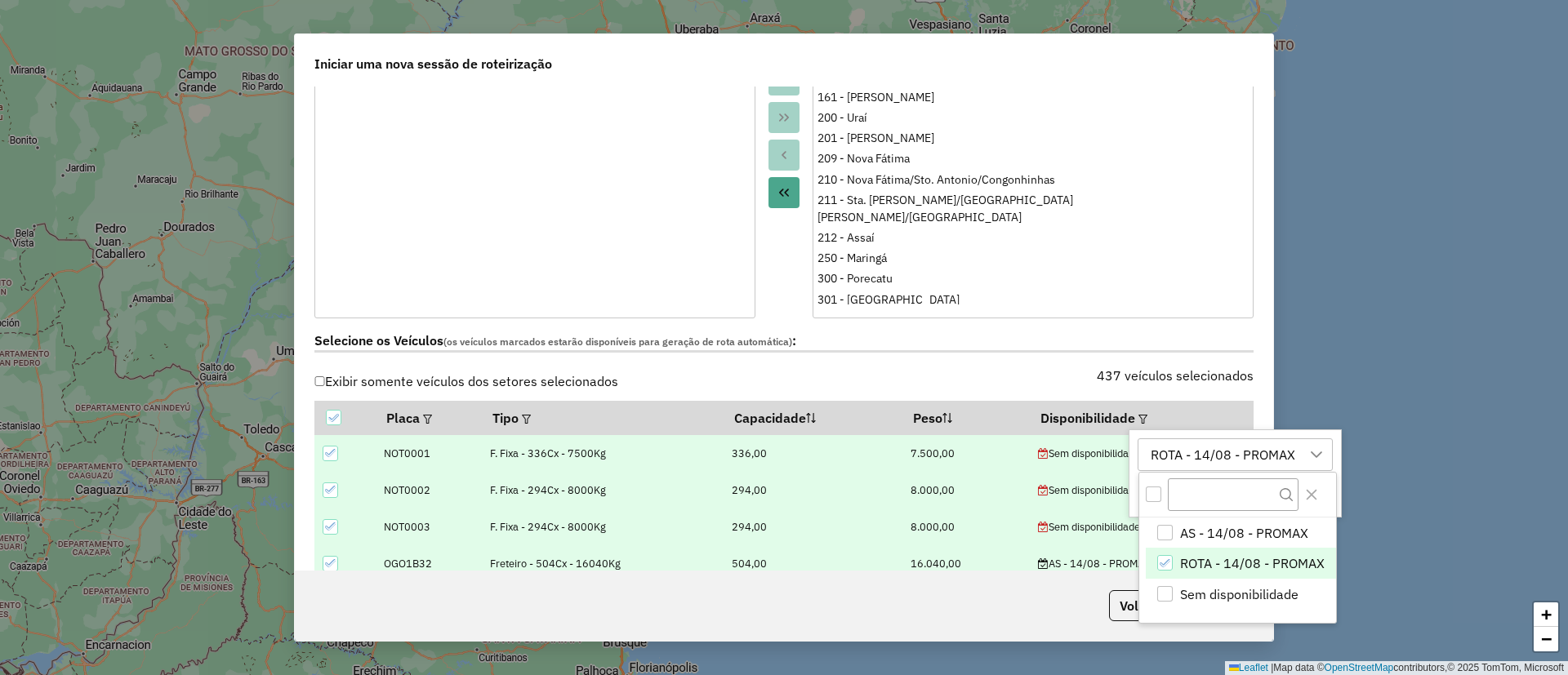
click at [1187, 559] on span "ROTA - 14/08 - PROMAX" at bounding box center [1252, 563] width 144 height 20
click at [334, 413] on icon at bounding box center [333, 418] width 12 height 12
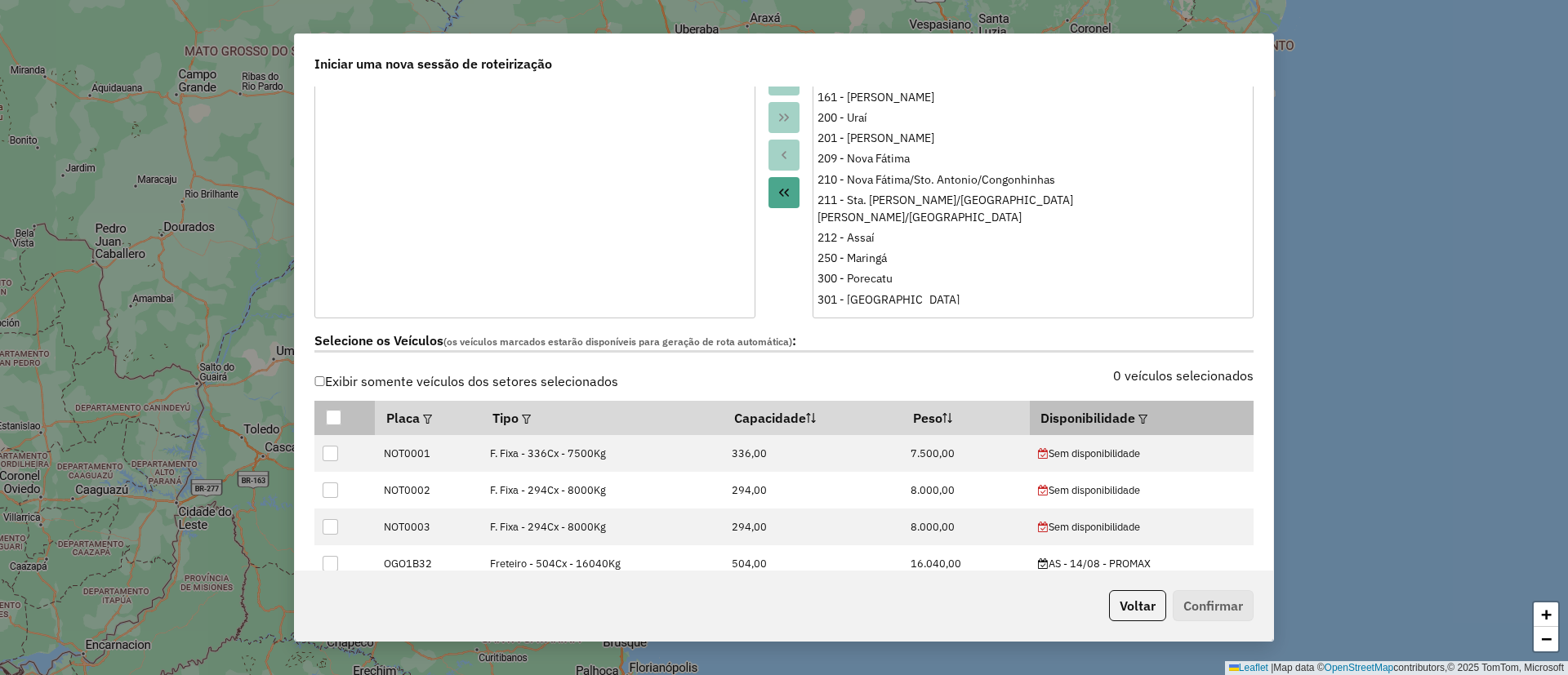
click at [1138, 418] on em at bounding box center [1143, 419] width 9 height 9
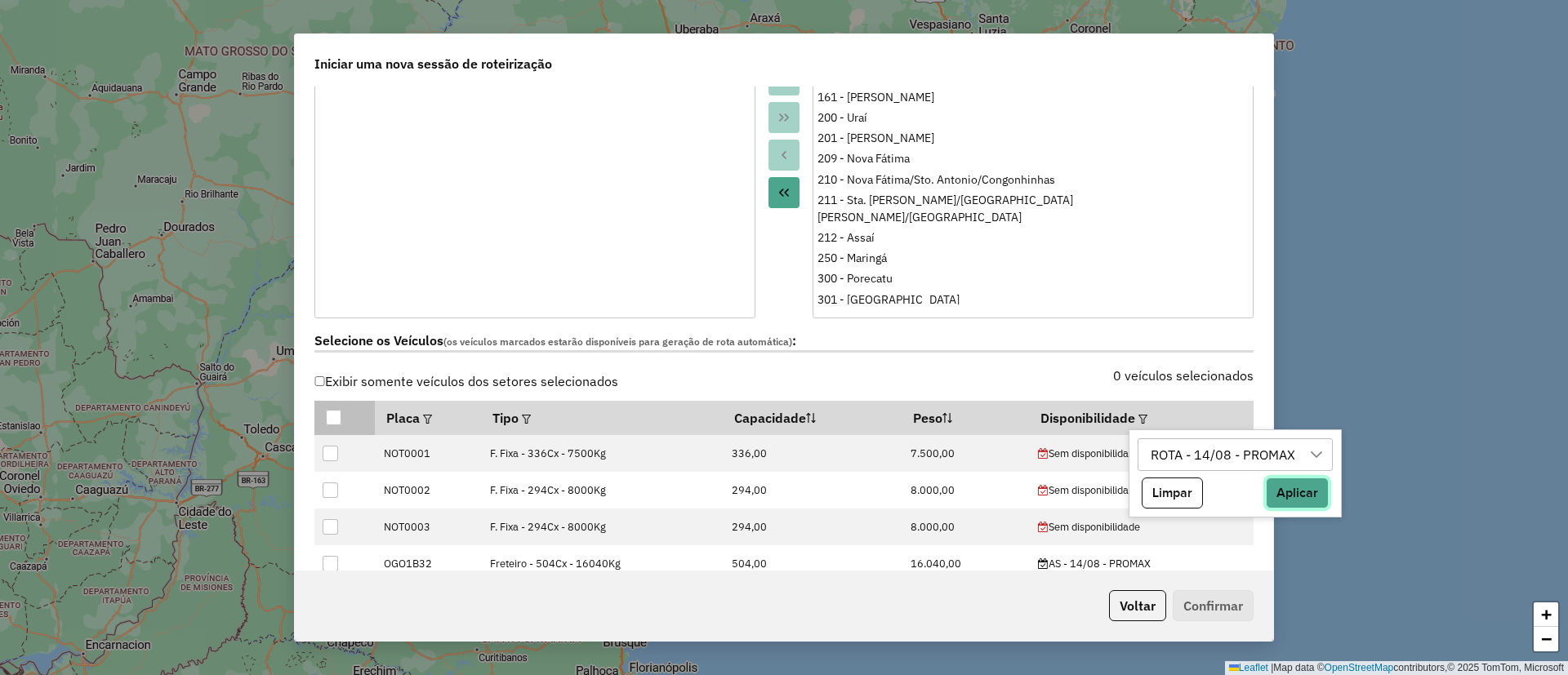
click at [1309, 498] on button "Aplicar" at bounding box center [1297, 492] width 63 height 31
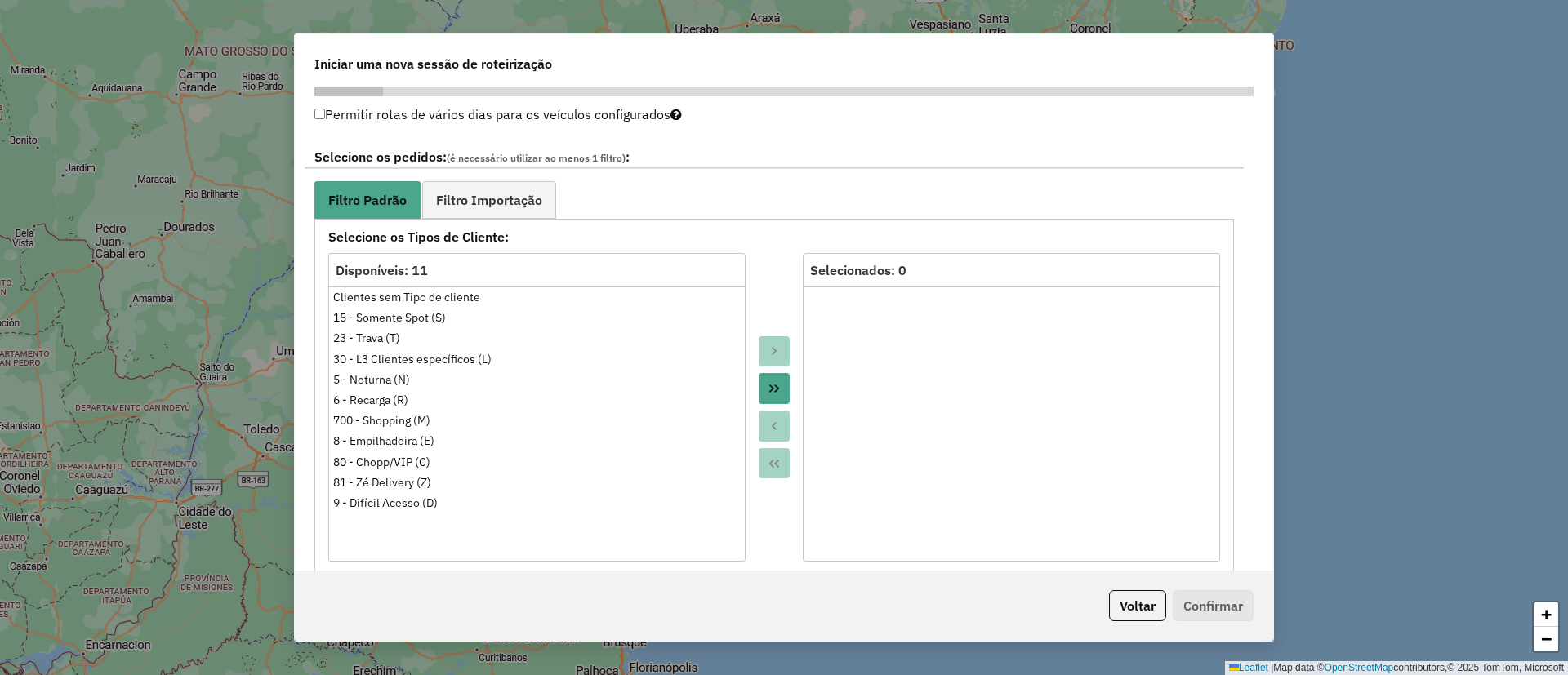
scroll to position [734, 0]
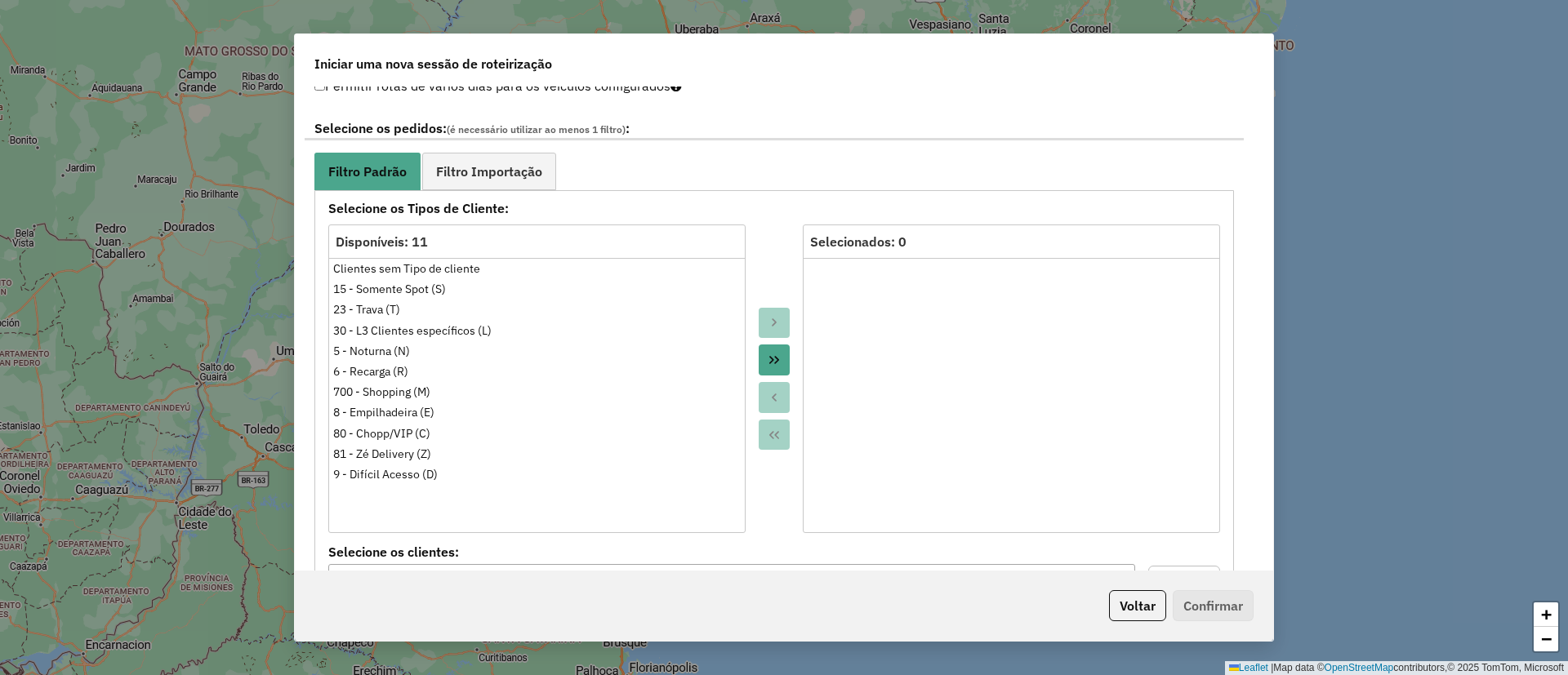
click at [767, 370] on button "Move All to Target" at bounding box center [774, 360] width 31 height 31
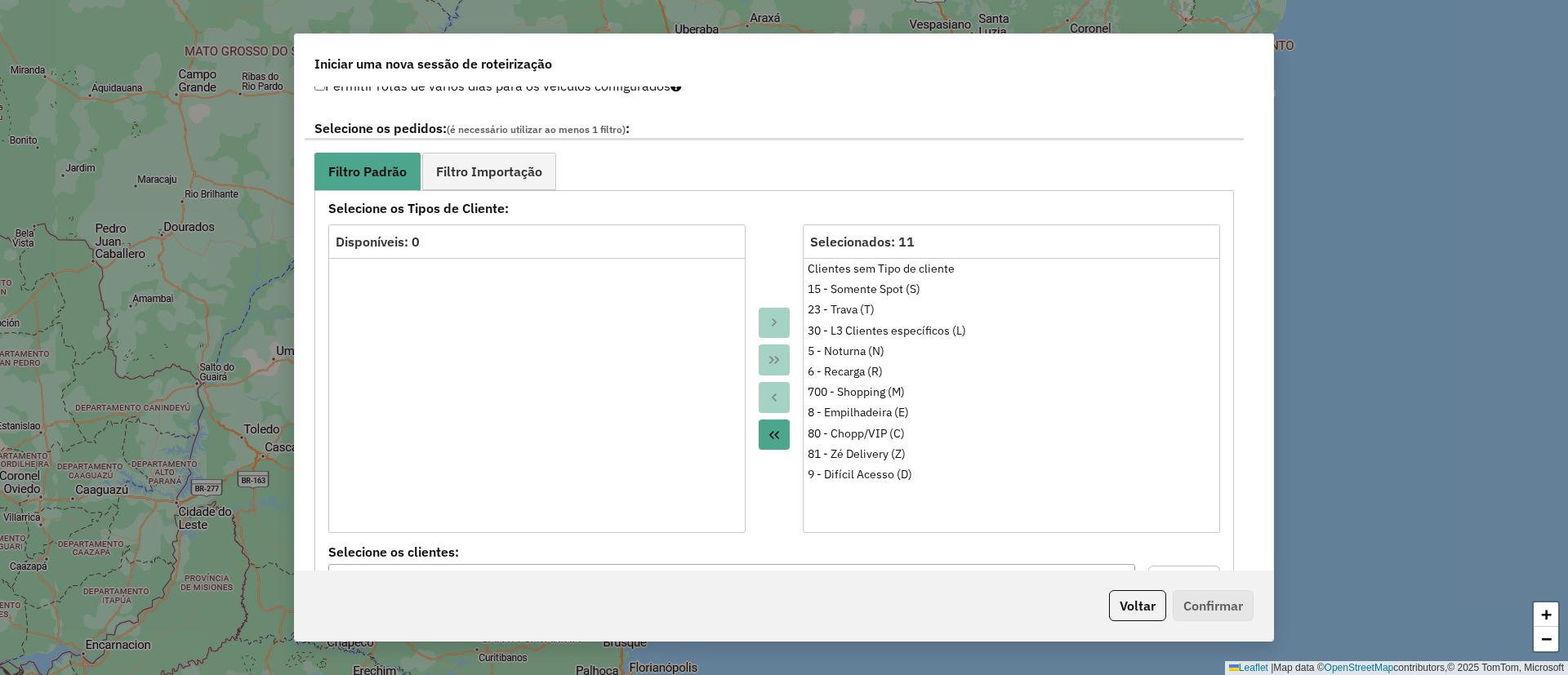
scroll to position [367, 0]
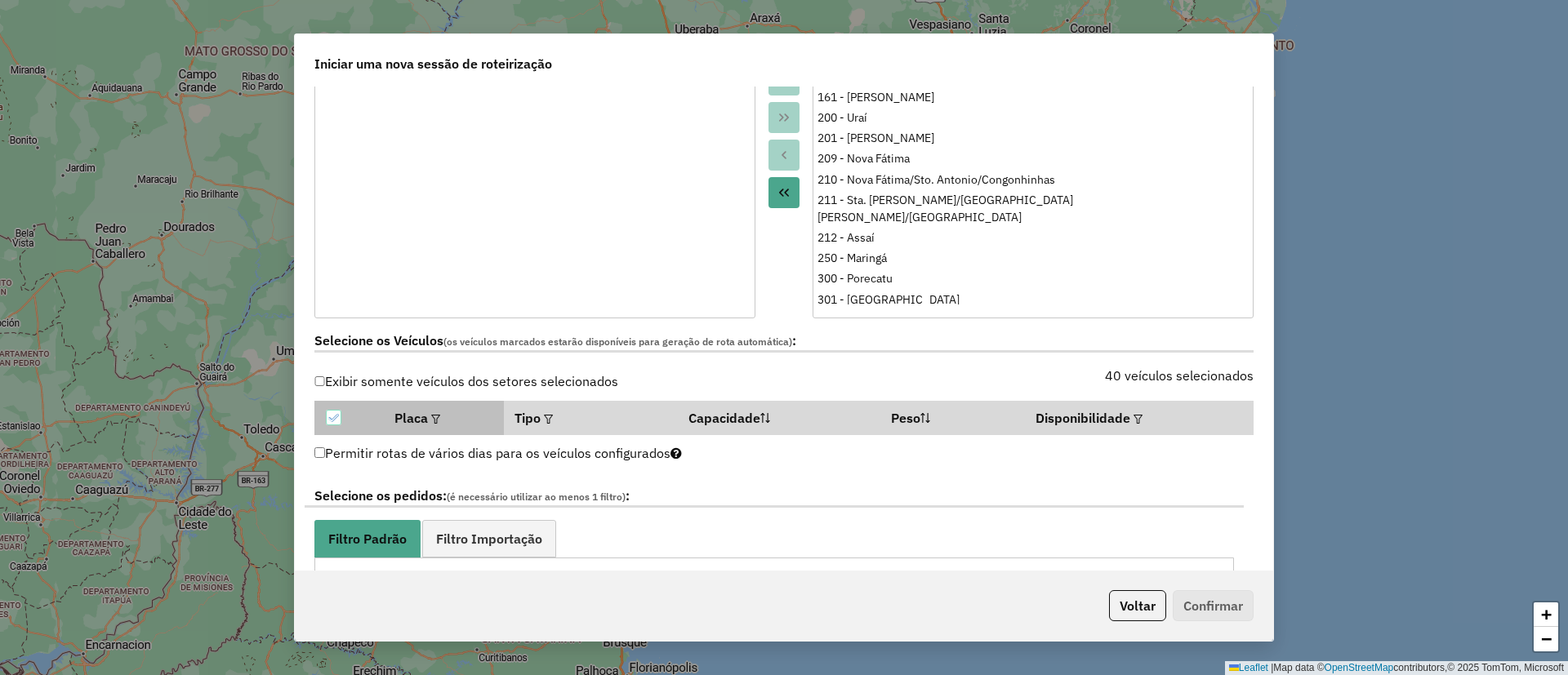
click at [438, 416] on em at bounding box center [436, 419] width 9 height 9
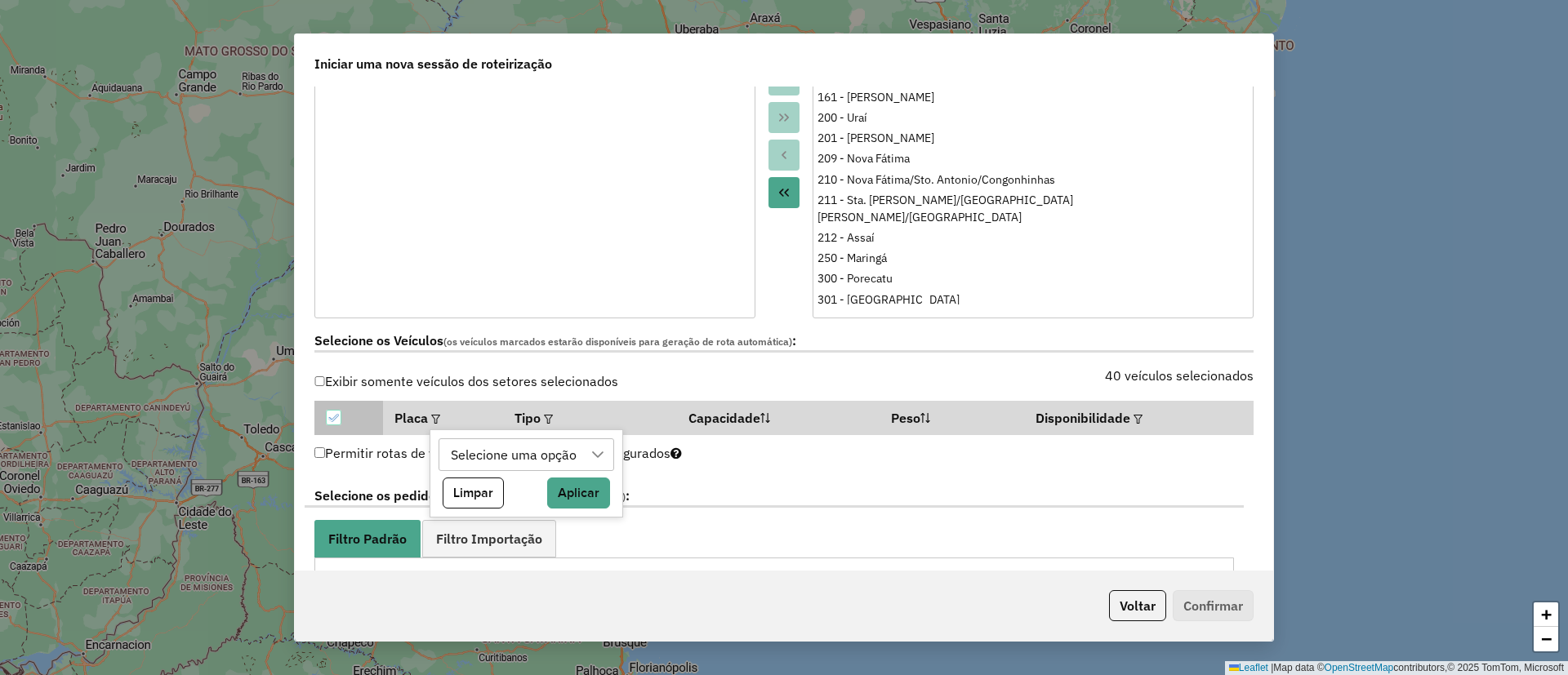
click at [566, 444] on div "Selecione uma opção" at bounding box center [514, 454] width 137 height 31
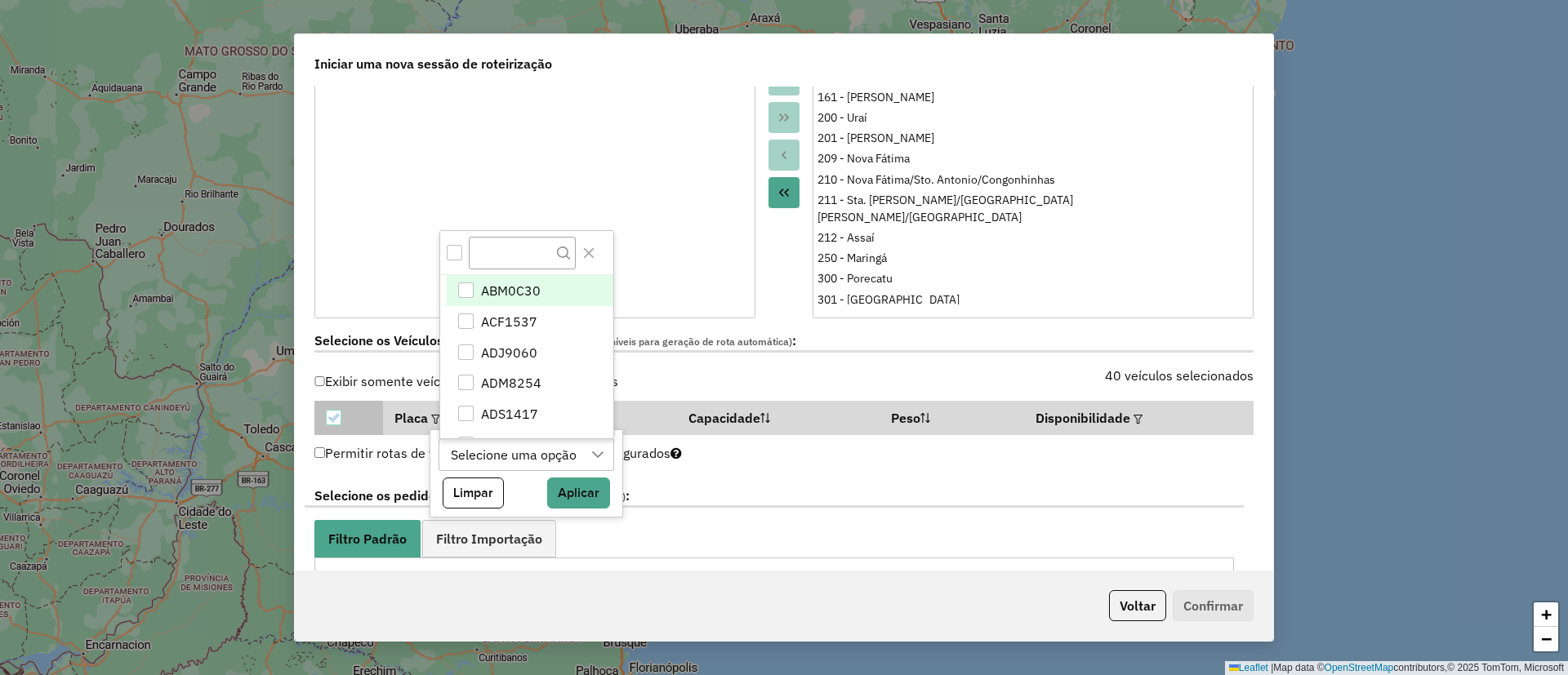
scroll to position [13, 75]
click at [467, 295] on div "ABM0C30" at bounding box center [465, 291] width 15 height 15
click at [467, 292] on icon "ABM0C30" at bounding box center [465, 290] width 11 height 7
click at [757, 499] on label "Selecione os pedidos: (é necessário utilizar ao menos 1 filtro) :" at bounding box center [774, 496] width 939 height 22
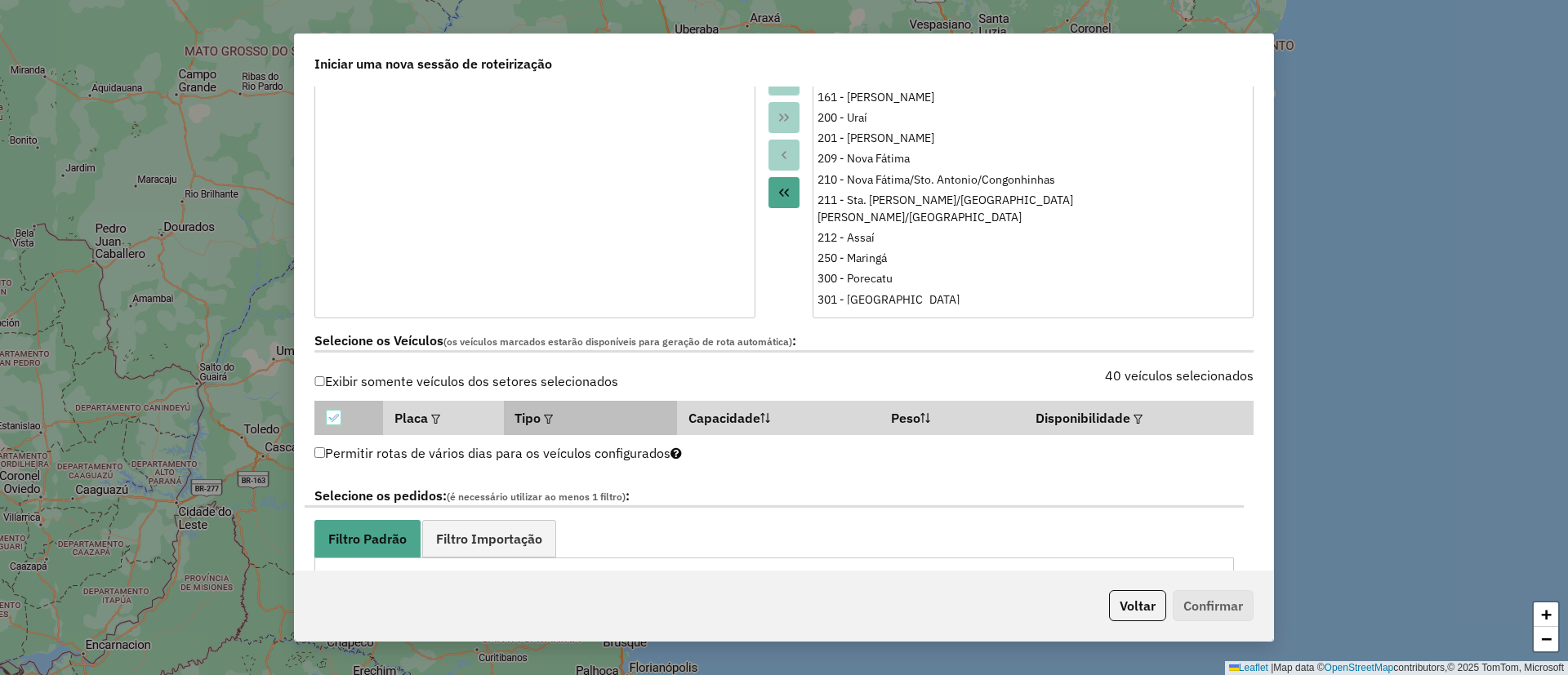
click at [540, 412] on th "Tipo" at bounding box center [590, 418] width 174 height 34
click at [553, 415] on em at bounding box center [548, 419] width 9 height 9
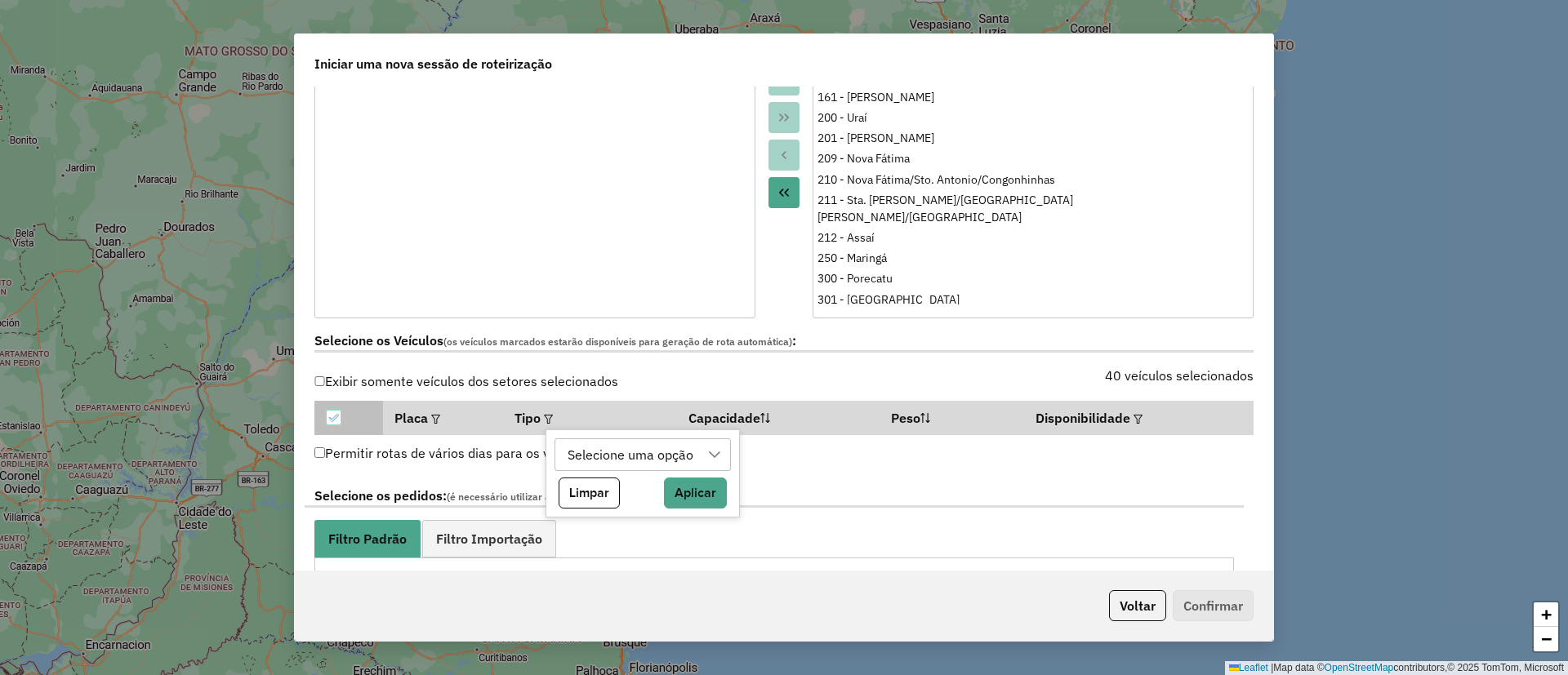
click at [704, 447] on div at bounding box center [714, 454] width 31 height 31
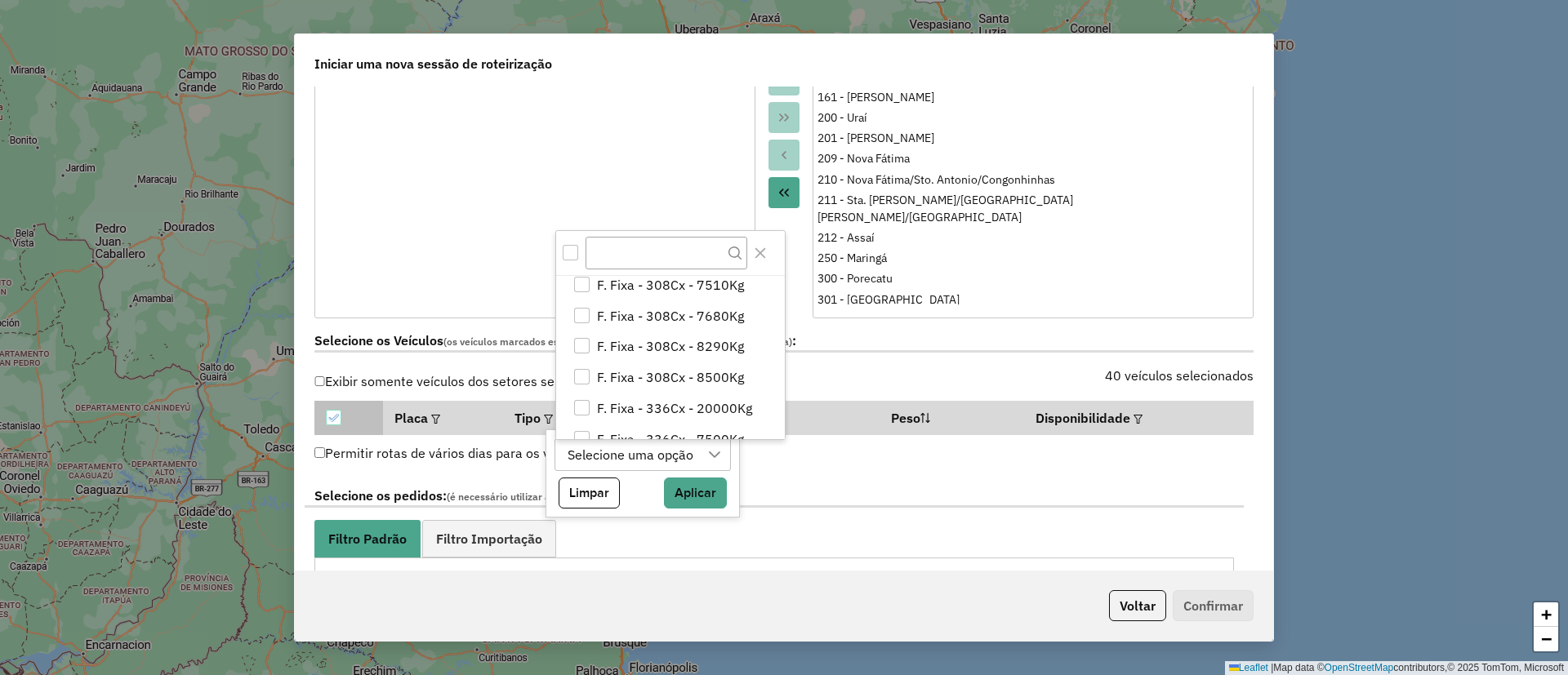
scroll to position [734, 0]
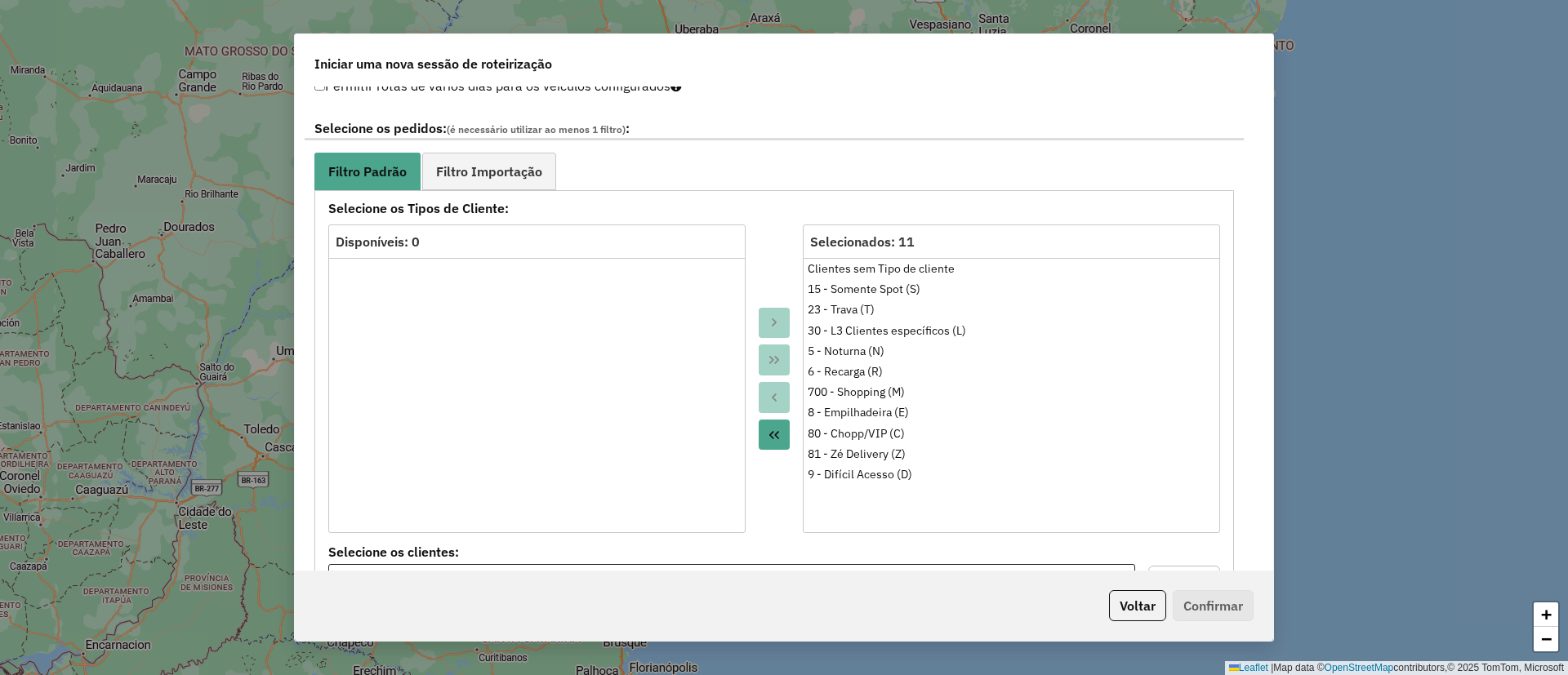
scroll to position [1224, 0]
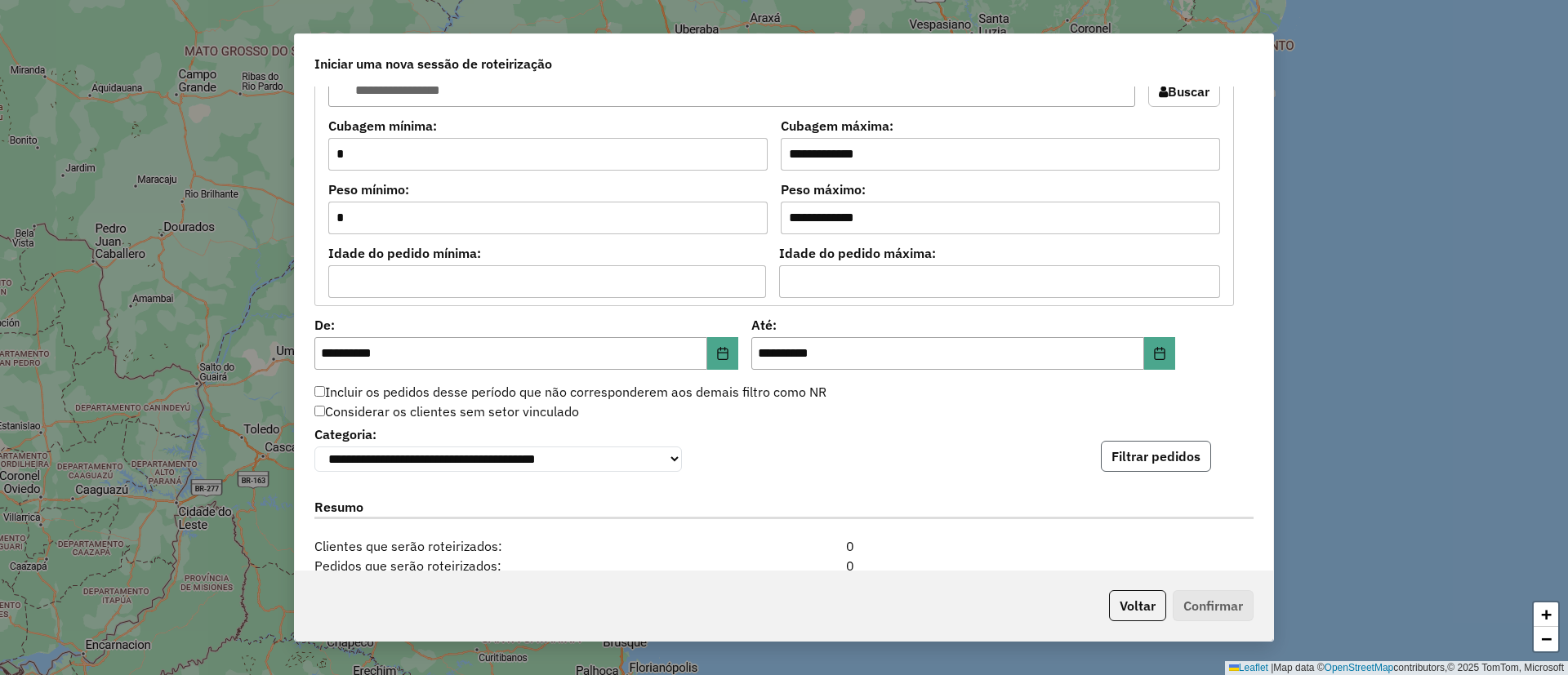
click at [1161, 450] on button "Filtrar pedidos" at bounding box center [1156, 456] width 110 height 31
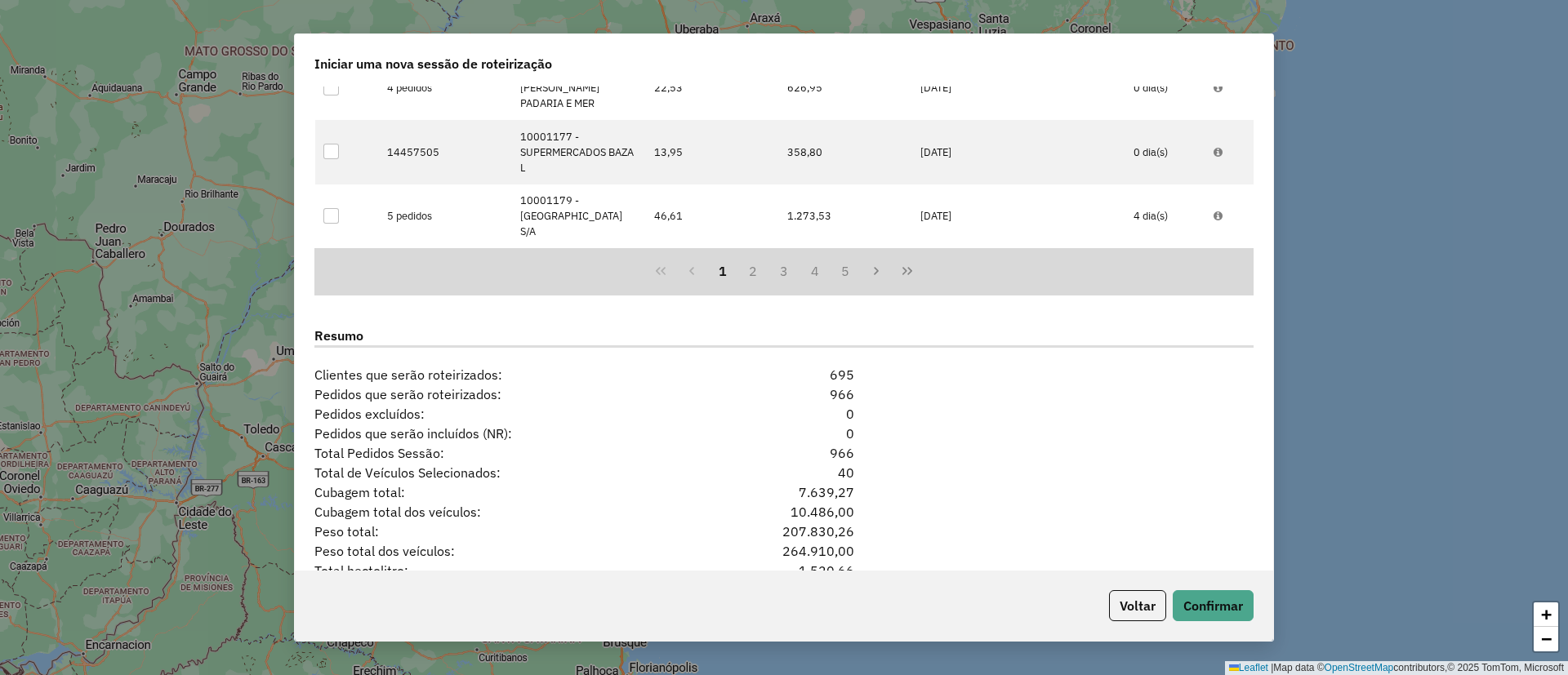
scroll to position [1855, 0]
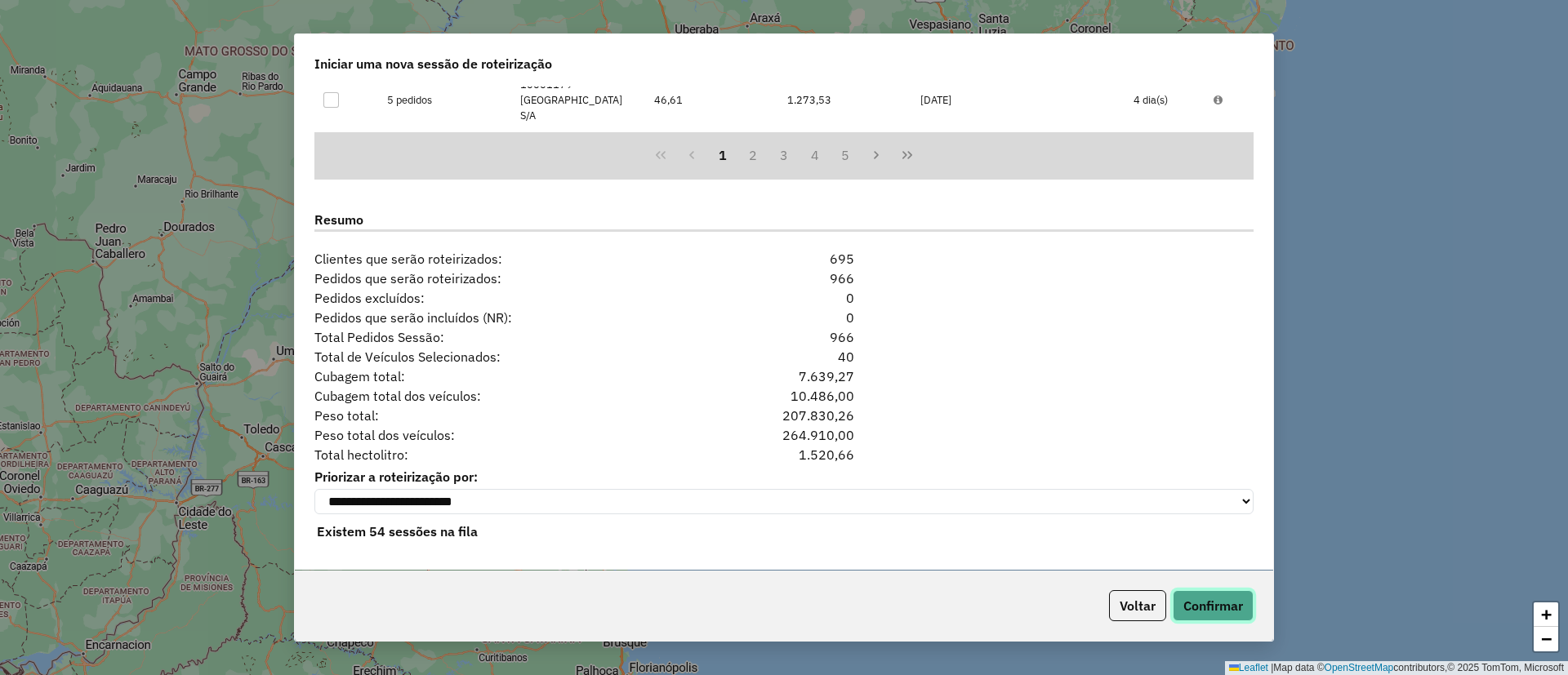
click at [1207, 608] on button "Confirmar" at bounding box center [1213, 606] width 81 height 31
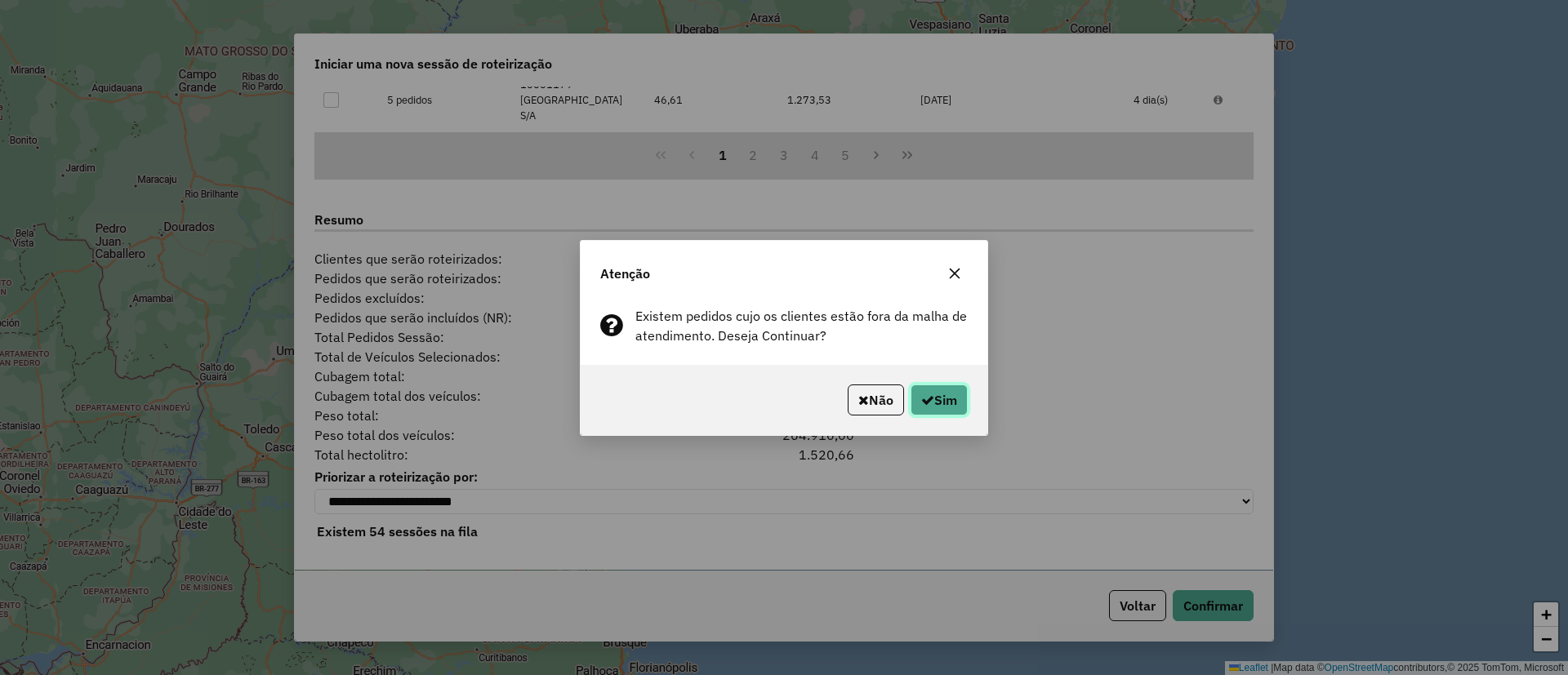
click at [950, 399] on button "Sim" at bounding box center [938, 400] width 57 height 31
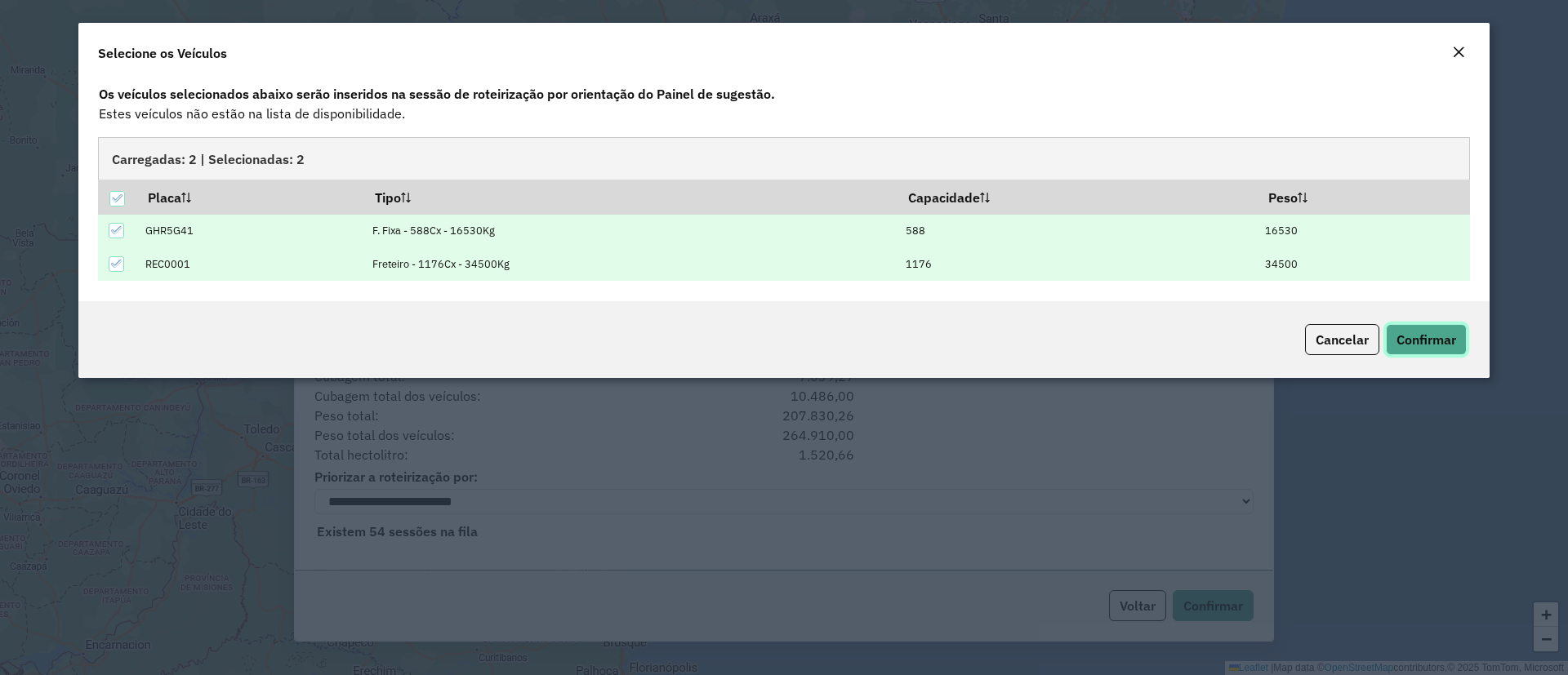
click at [1432, 338] on span "Confirmar" at bounding box center [1426, 339] width 59 height 16
